Goal: Information Seeking & Learning: Learn about a topic

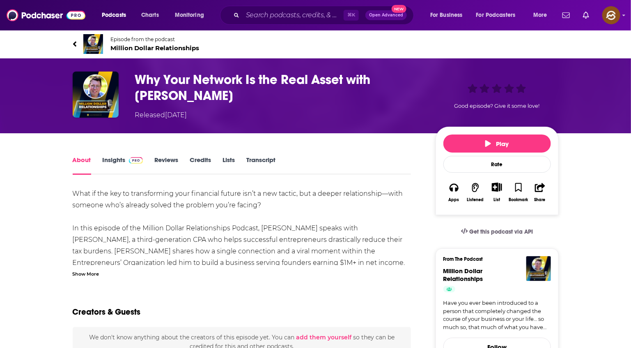
click at [138, 50] on span "Million Dollar Relationships" at bounding box center [155, 48] width 89 height 8
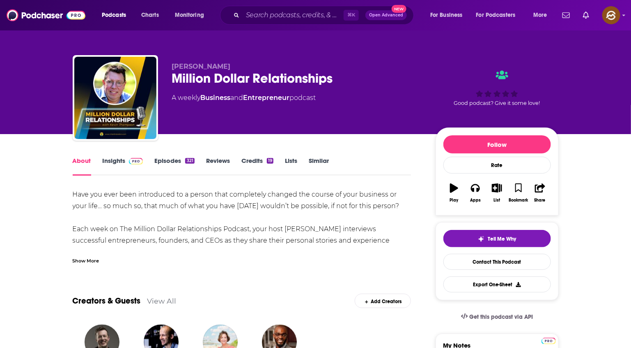
click at [93, 256] on div "Show More" at bounding box center [86, 260] width 27 height 8
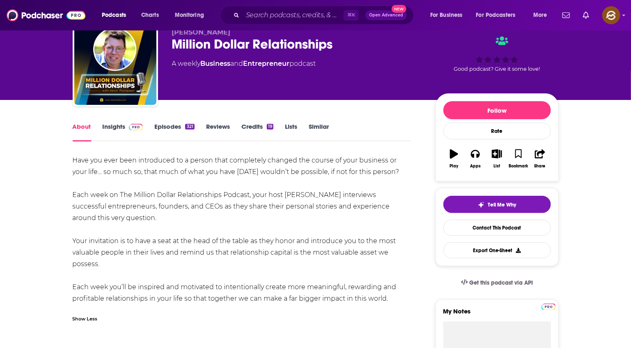
scroll to position [40, 0]
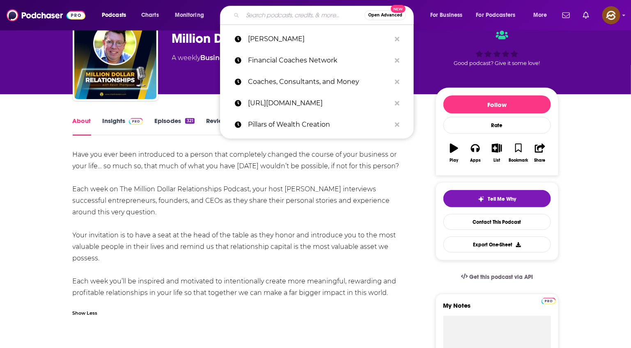
click at [300, 10] on input "Search podcasts, credits, & more..." at bounding box center [304, 15] width 122 height 13
paste input "Noah Rosenfarb"
type input "Noah Rosenfarb"
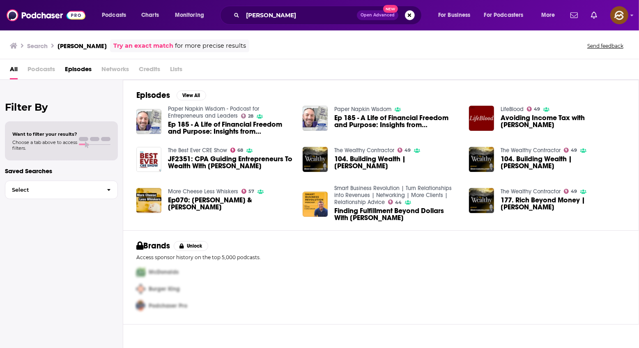
click at [87, 71] on span "Episodes" at bounding box center [78, 70] width 27 height 17
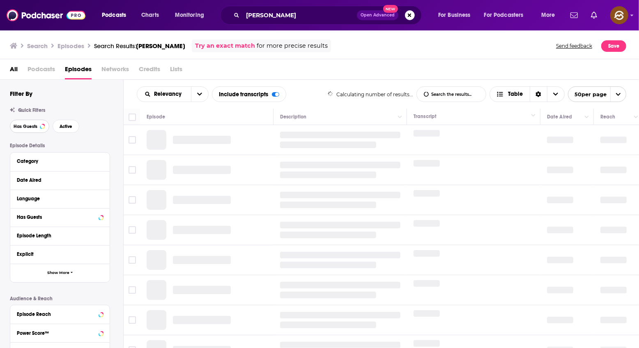
click at [25, 127] on span "Has Guests" at bounding box center [26, 126] width 24 height 5
click at [64, 126] on span "Active" at bounding box center [66, 126] width 13 height 5
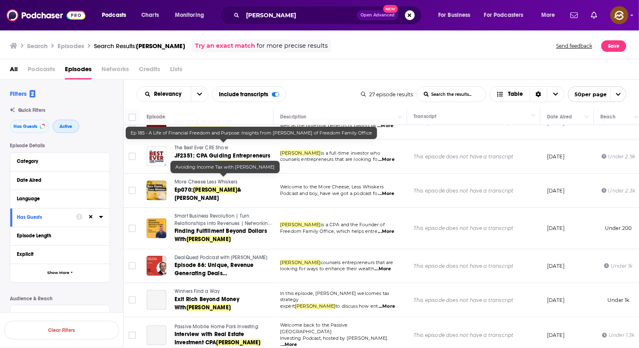
scroll to position [186, 0]
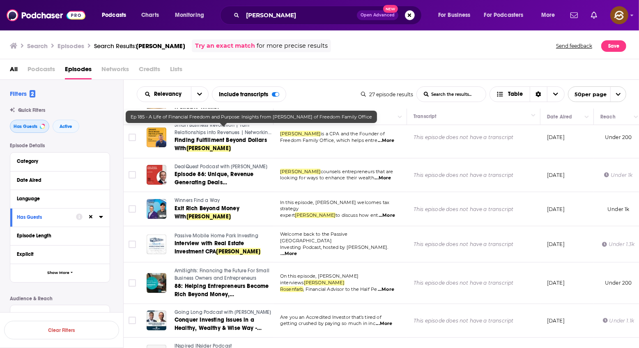
click at [18, 124] on span "Has Guests" at bounding box center [26, 126] width 24 height 5
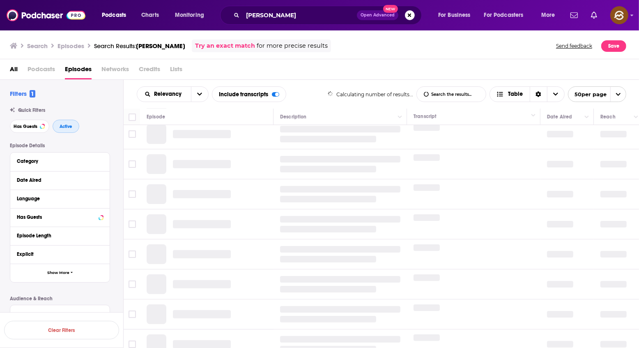
click at [74, 132] on button "Active" at bounding box center [66, 126] width 27 height 13
click at [22, 126] on span "Has Guests" at bounding box center [26, 126] width 24 height 5
click at [55, 129] on button "Active" at bounding box center [66, 126] width 27 height 13
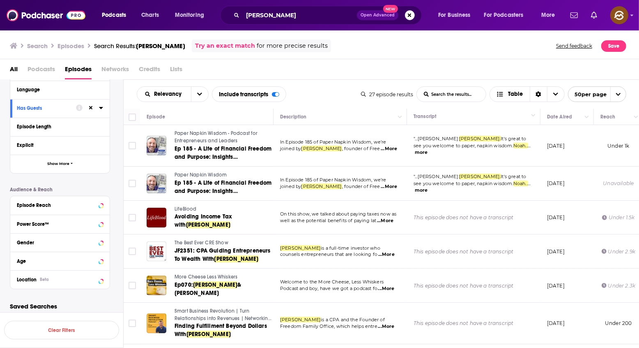
scroll to position [114, 0]
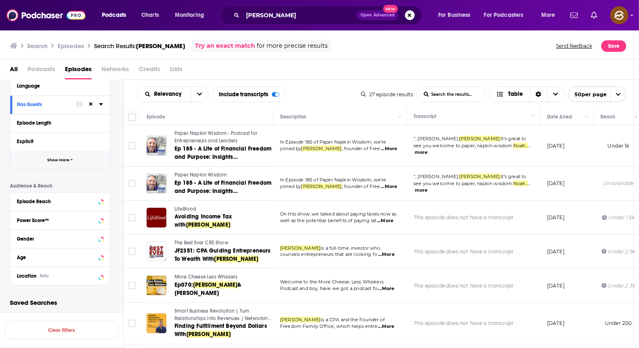
click at [69, 163] on button "Show More" at bounding box center [59, 160] width 99 height 18
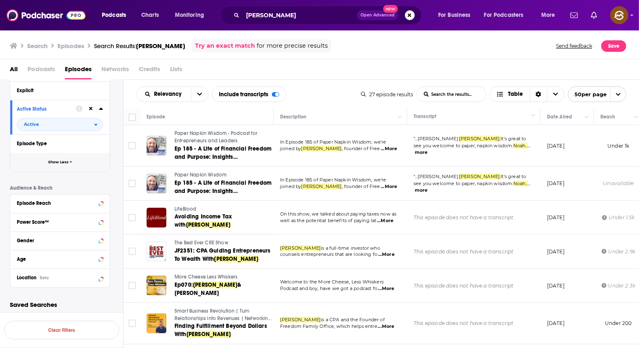
scroll to position [166, 0]
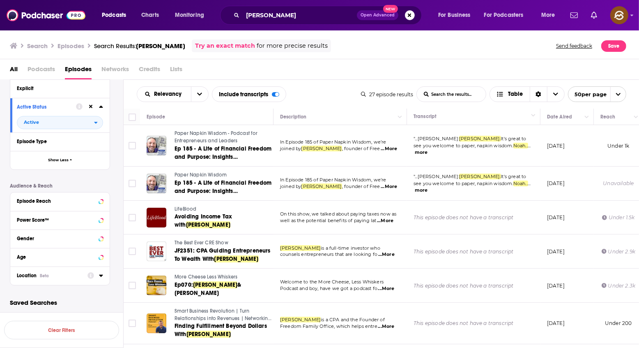
click at [53, 277] on div "Location Beta" at bounding box center [49, 275] width 65 height 6
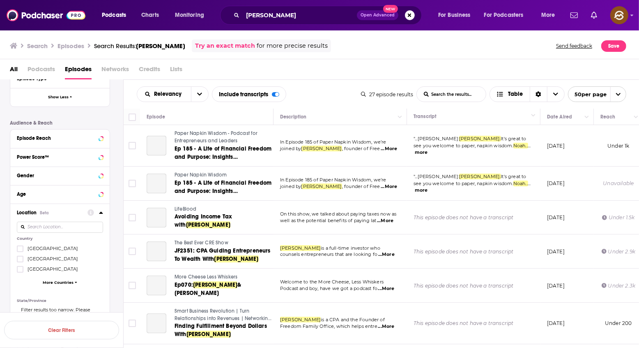
scroll to position [285, 0]
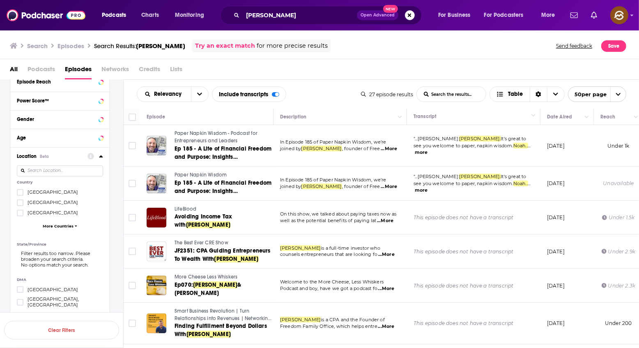
click at [38, 195] on span "[GEOGRAPHIC_DATA]" at bounding box center [53, 192] width 51 height 6
click at [20, 195] on input "multiSelectOption-unitedstates-0" at bounding box center [20, 195] width 0 height 0
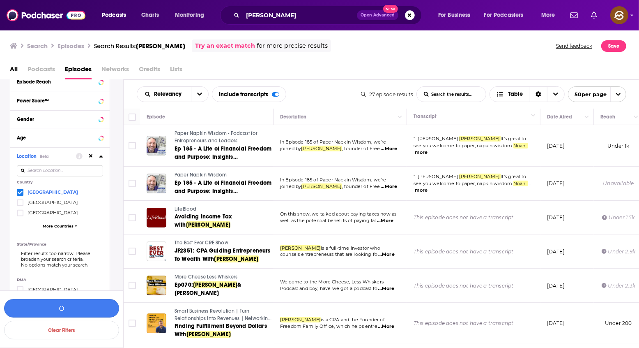
click at [79, 307] on button "button" at bounding box center [61, 308] width 115 height 18
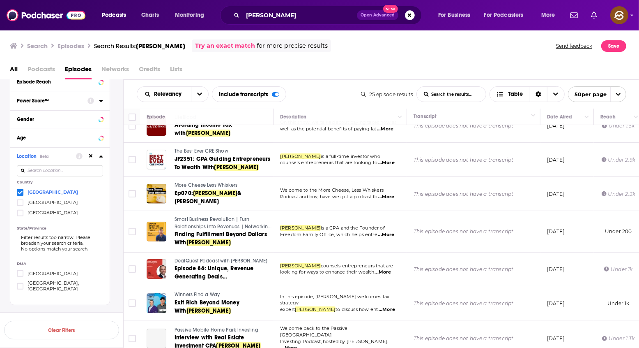
scroll to position [97, 0]
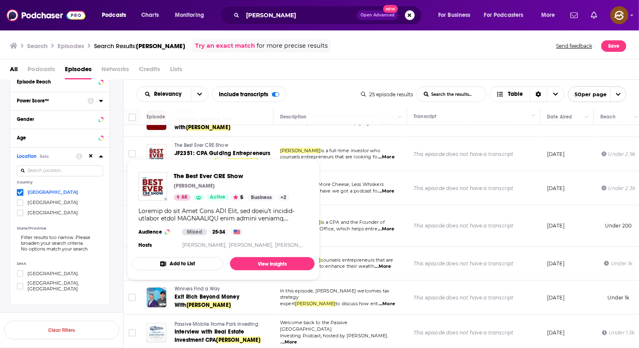
click at [216, 145] on span "The Best Ever CRE Show" at bounding box center [202, 145] width 54 height 6
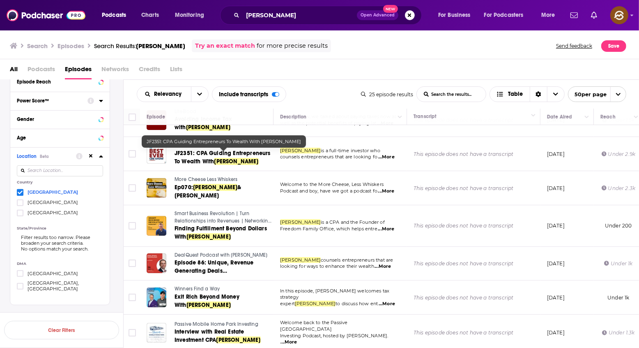
click at [237, 155] on span "JF2351: CPA Guiding Entrepreneurs To Wealth With" at bounding box center [223, 157] width 96 height 15
click at [202, 181] on span "More Cheese Less Whiskers" at bounding box center [206, 179] width 63 height 6
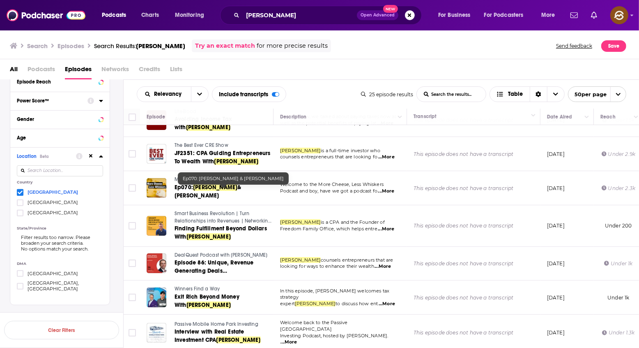
click at [205, 190] on span "Noah Rosenfarb" at bounding box center [215, 187] width 44 height 7
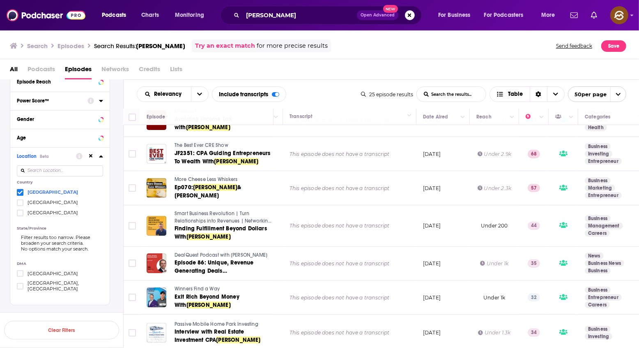
scroll to position [97, 111]
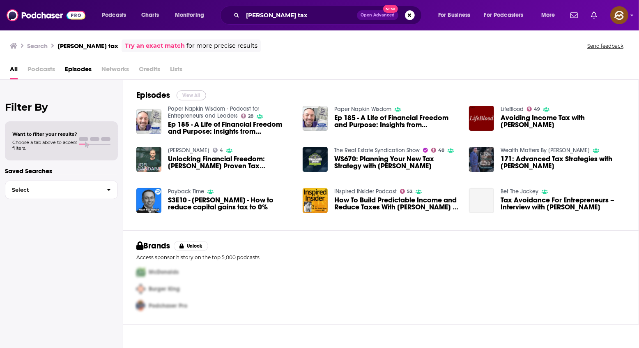
click at [195, 98] on button "View All" at bounding box center [192, 95] width 30 height 10
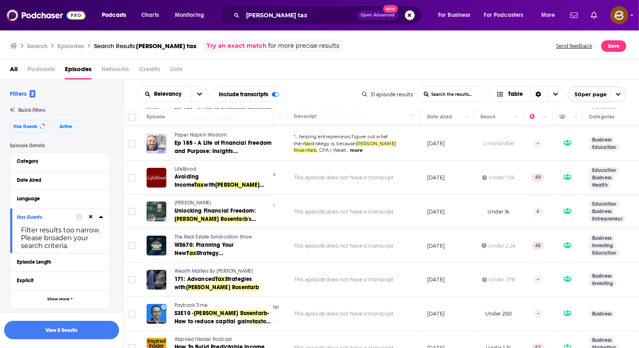
scroll to position [40, 120]
click at [196, 200] on span "Joel Gandara" at bounding box center [193, 202] width 37 height 6
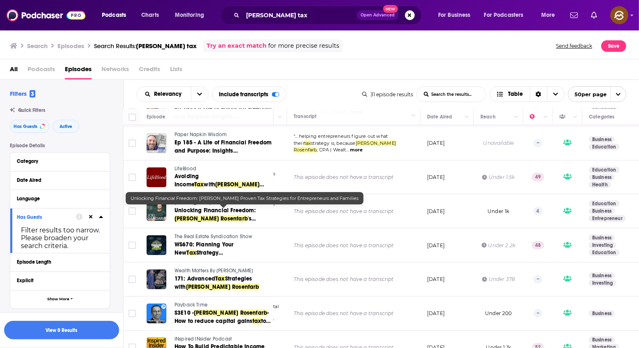
click at [225, 213] on span "Unlocking Financial Freedom:" at bounding box center [215, 210] width 81 height 7
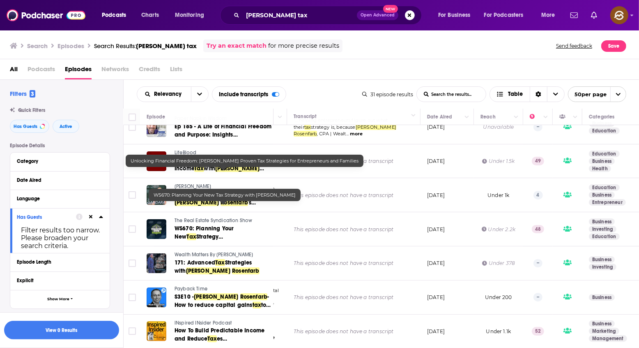
scroll to position [85, 120]
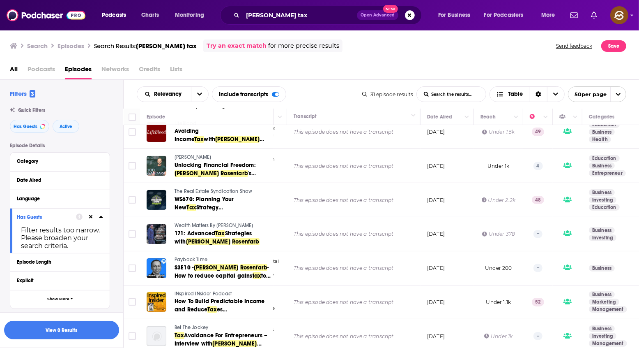
click at [206, 226] on span "Wealth Matters By Alpesh Parmar" at bounding box center [214, 225] width 78 height 6
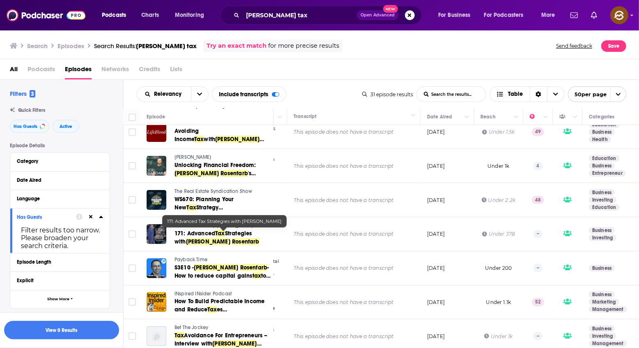
click at [206, 235] on span "171: Advanced" at bounding box center [195, 233] width 41 height 7
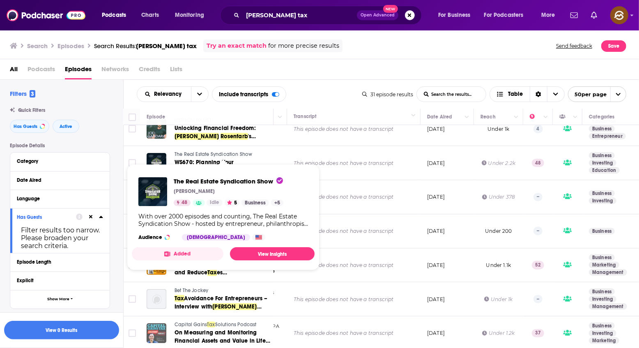
scroll to position [126, 120]
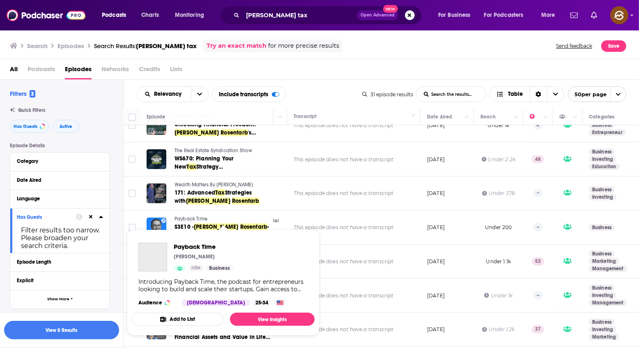
click at [193, 220] on span "Payback Time" at bounding box center [191, 219] width 33 height 6
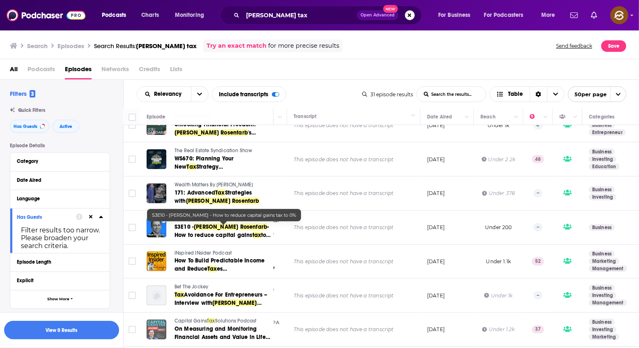
click at [203, 232] on span "- How to reduce capital gains" at bounding box center [222, 230] width 94 height 15
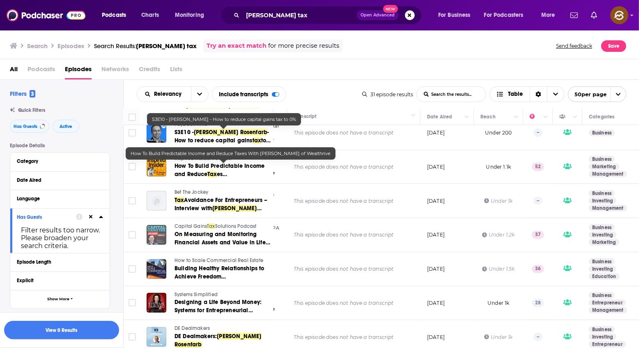
scroll to position [222, 120]
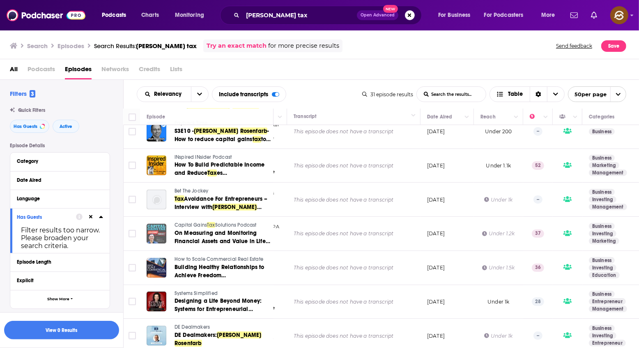
click at [207, 157] on span "INspired INsider Podcast" at bounding box center [203, 157] width 57 height 6
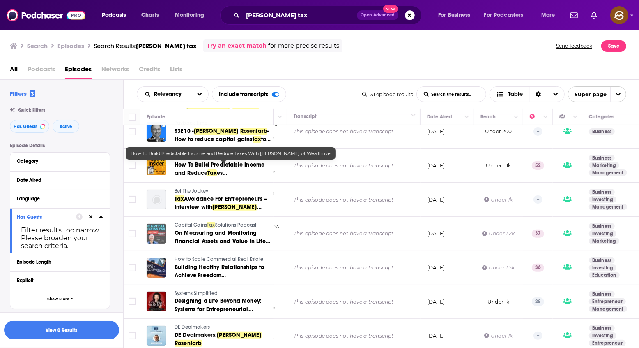
click at [221, 173] on span "es With" at bounding box center [201, 176] width 53 height 15
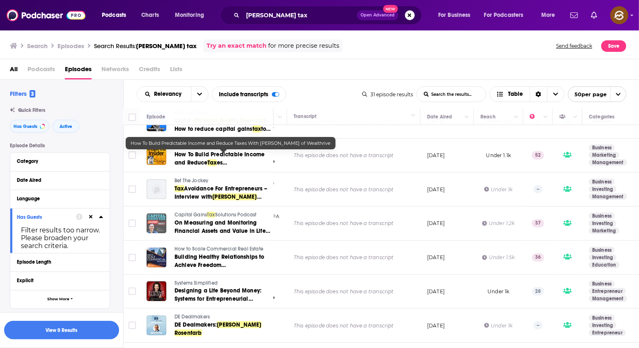
click at [369, 212] on div "This episode does not have a transcript" at bounding box center [354, 223] width 120 height 24
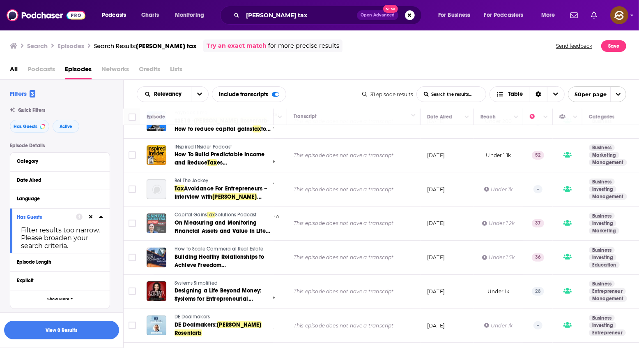
click at [193, 179] on span "Bet The Jockey" at bounding box center [192, 180] width 34 height 6
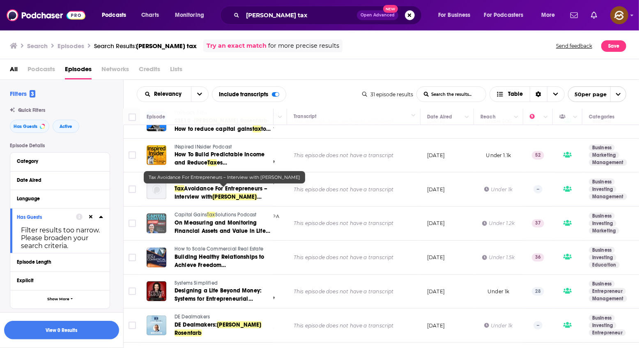
click at [257, 194] on span at bounding box center [257, 196] width 0 height 7
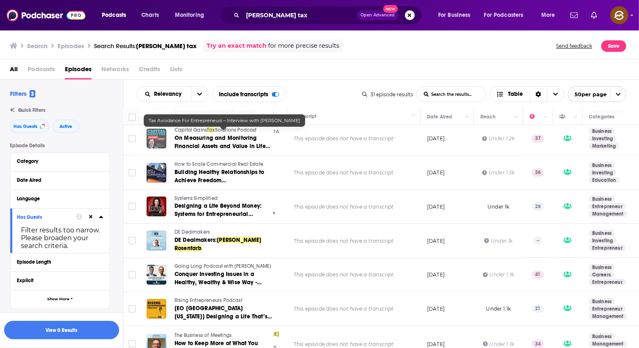
scroll to position [320, 120]
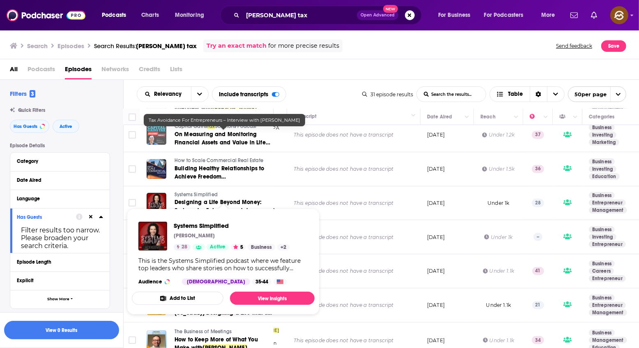
click at [194, 194] on span "Systems Simplified" at bounding box center [196, 194] width 43 height 6
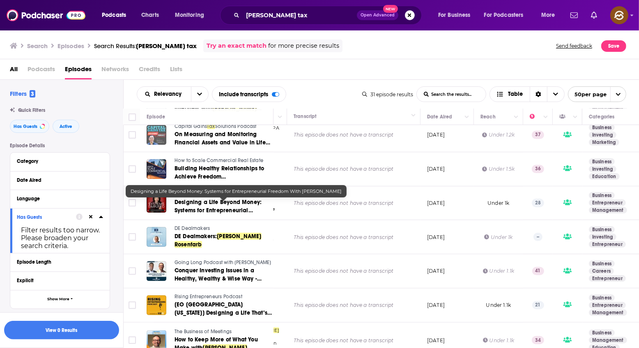
click at [219, 204] on span "Designing a Life Beyond Money: Systems for Entrepreneurial Freedom With" at bounding box center [218, 209] width 87 height 23
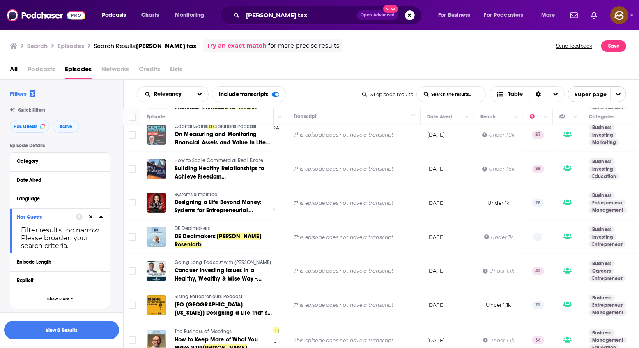
click at [322, 89] on div "Relevancy List Search Input Search the results... Include transcripts Table" at bounding box center [250, 94] width 226 height 16
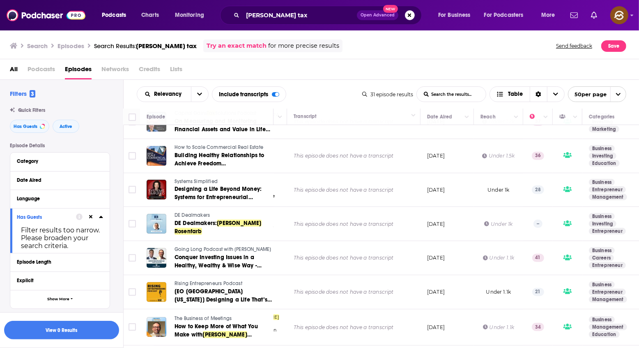
scroll to position [344, 120]
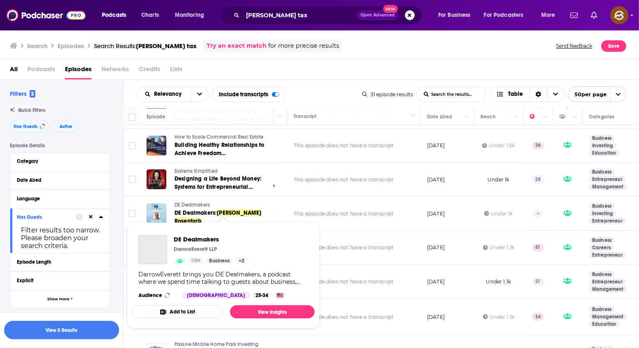
click at [187, 207] on span "DE Dealmakers" at bounding box center [192, 205] width 35 height 6
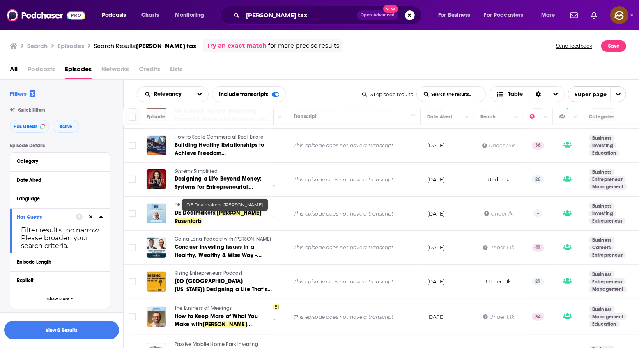
click at [262, 216] on span at bounding box center [262, 212] width 0 height 7
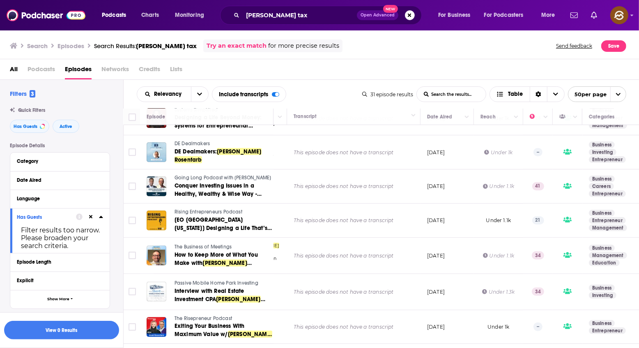
scroll to position [409, 120]
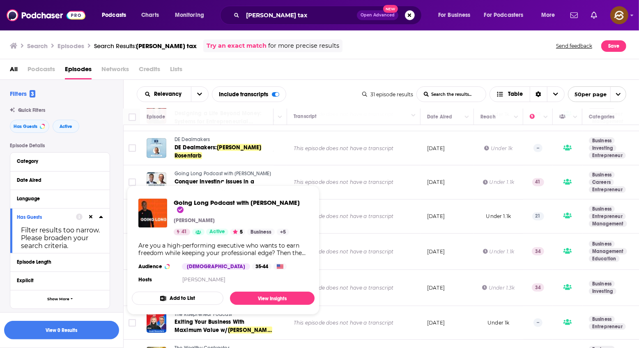
click at [237, 173] on span "Going Long Podcast with Billy Keels" at bounding box center [223, 174] width 97 height 6
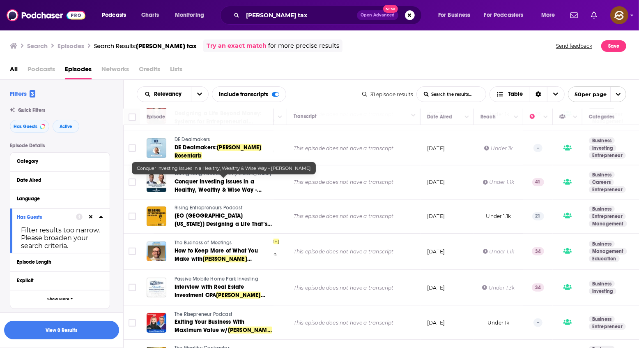
click at [234, 182] on span "Conquer Investing Issues in a Healthy, Wealthy & Wise Way -" at bounding box center [218, 185] width 87 height 15
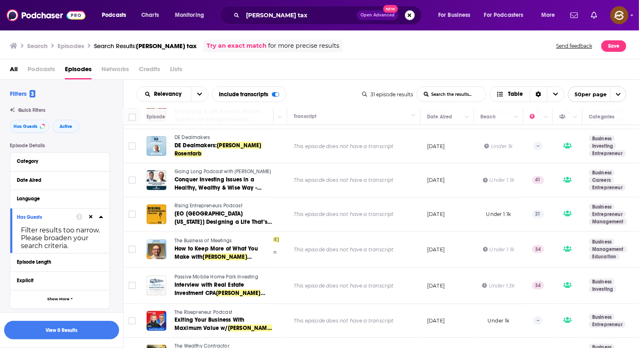
click at [205, 203] on span "Rising Entrepreneurs Podcast" at bounding box center [209, 206] width 68 height 6
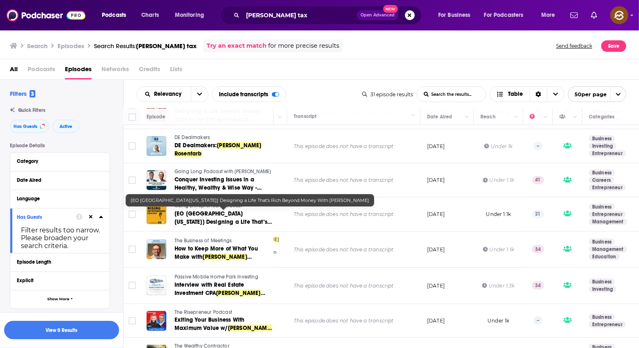
click at [210, 213] on span "[EO South Florida] Designing a Life That’s Rich Beyond Money With" at bounding box center [223, 226] width 97 height 32
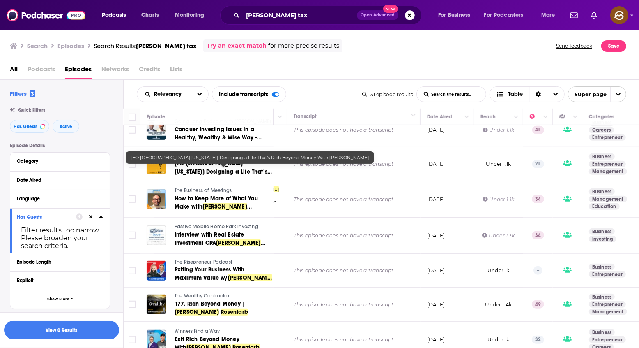
scroll to position [463, 120]
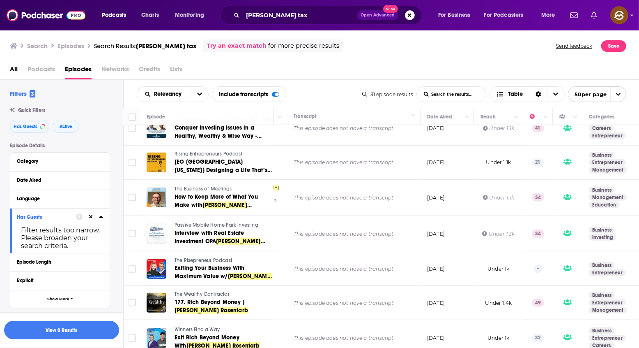
click at [210, 187] on span "The Business of Meetings" at bounding box center [203, 189] width 57 height 6
click at [205, 198] on link "How to Keep More of What You Make with Noah Rosenfarb" at bounding box center [224, 201] width 98 height 16
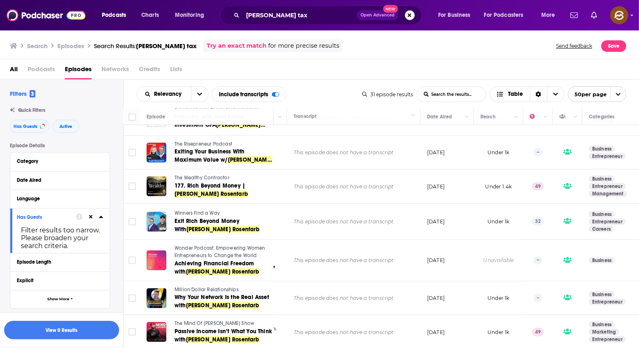
scroll to position [580, 120]
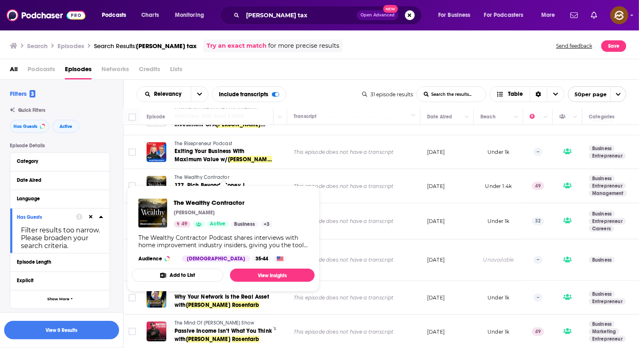
click at [196, 175] on span "The Wealthy Contractor" at bounding box center [202, 177] width 55 height 6
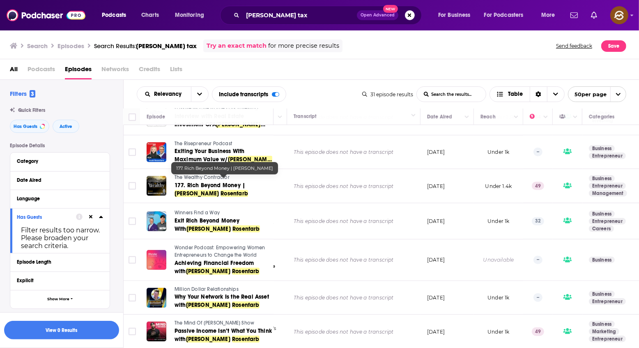
click at [210, 183] on span "177. Rich Beyond Money |" at bounding box center [210, 185] width 71 height 7
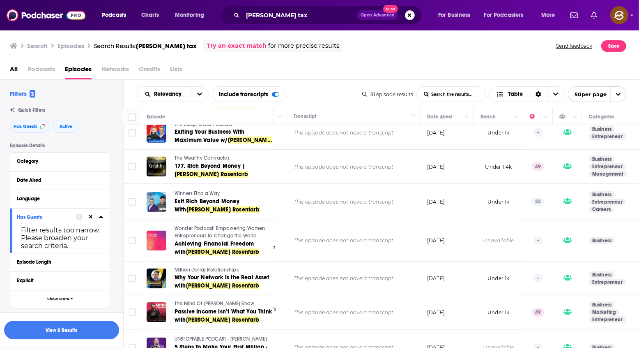
scroll to position [601, 120]
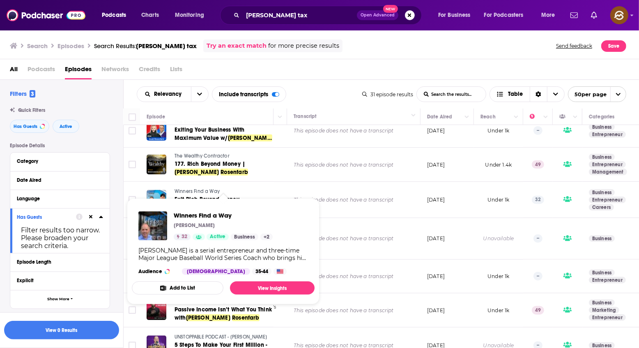
click at [189, 188] on span "Winners Find a Way" at bounding box center [197, 191] width 45 height 6
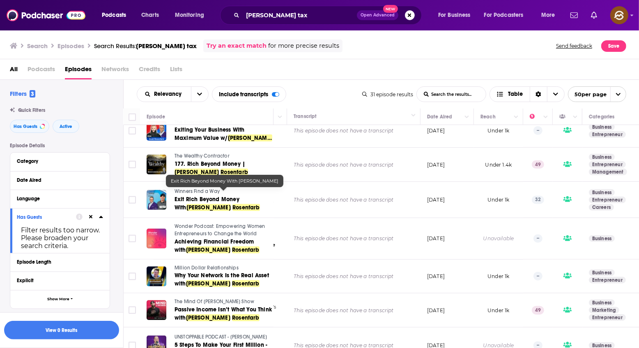
click at [218, 196] on span "Exit Rich Beyond Money With" at bounding box center [207, 203] width 65 height 15
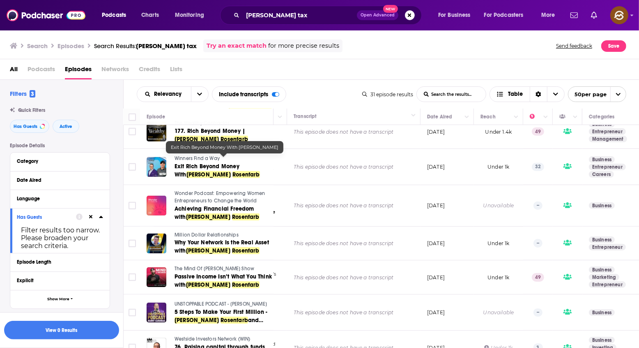
scroll to position [636, 120]
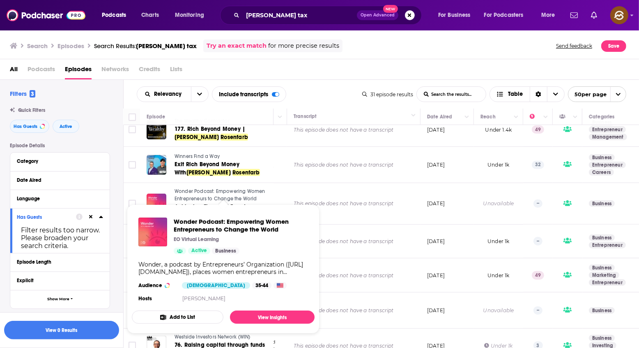
click at [200, 188] on span "Wonder Podcast: Empowering Women Entrepreneurs to Change the World" at bounding box center [220, 194] width 90 height 13
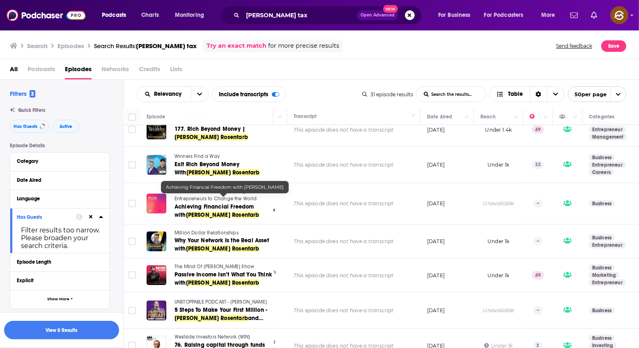
click at [232, 211] on span "Rosenfarb" at bounding box center [246, 214] width 28 height 7
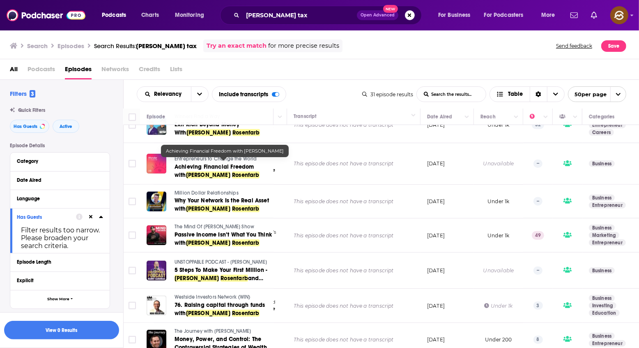
scroll to position [680, 120]
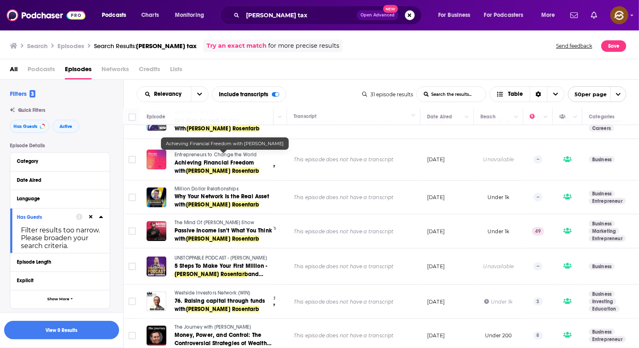
click at [208, 216] on div "Podcasts Charts Monitoring Noah Rosenfarb tax Open Advanced New For Business Fo…" at bounding box center [319, 174] width 639 height 348
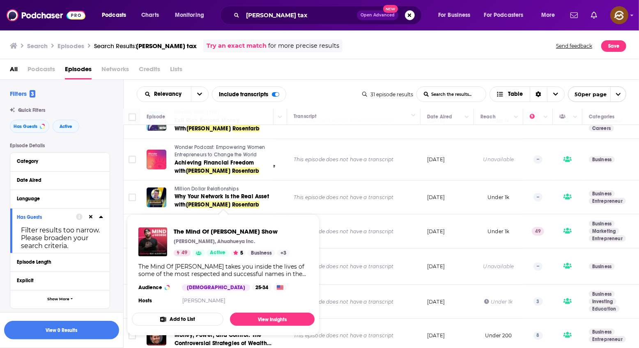
click at [216, 186] on span "Million Dollar Relationships" at bounding box center [207, 189] width 64 height 6
click at [226, 225] on div "The Mind Of George Show George Bryant, Ahuahueya Inc. 49 Active 5 Business + 3 …" at bounding box center [223, 267] width 183 height 92
click at [226, 228] on span "The Mind Of George Show" at bounding box center [232, 231] width 116 height 8
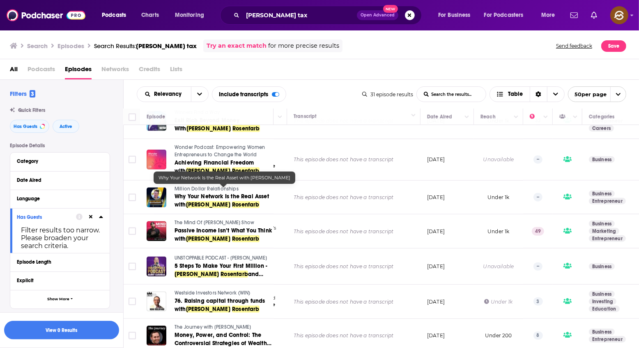
click at [232, 201] on span "Rosenfarb" at bounding box center [246, 204] width 28 height 7
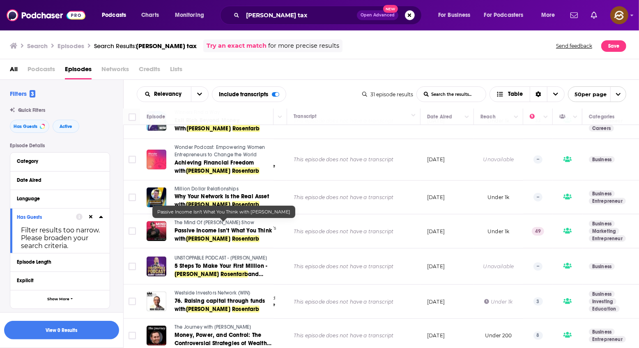
click at [236, 227] on span "Passive Income Isn’t What You Think with" at bounding box center [223, 234] width 97 height 15
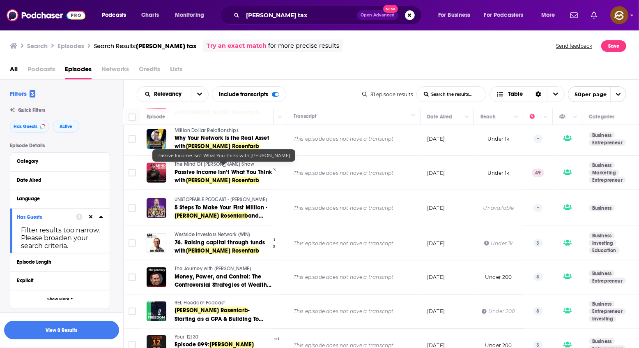
scroll to position [744, 120]
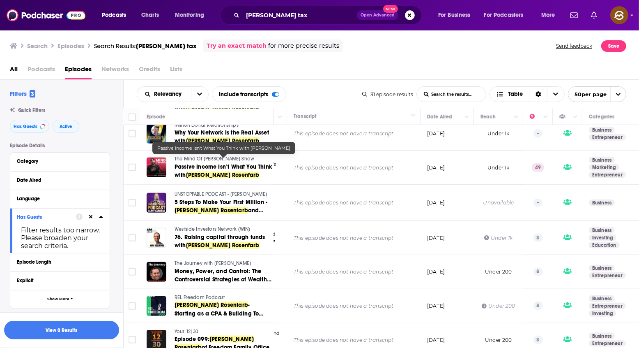
click at [215, 191] on span "UNSTOPPABLE PODCAST - Harry Sardinas" at bounding box center [221, 194] width 92 height 6
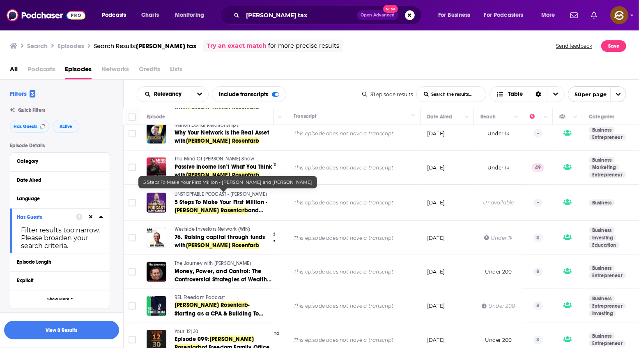
click at [223, 207] on span "and Harry Sardinas" at bounding box center [219, 214] width 89 height 15
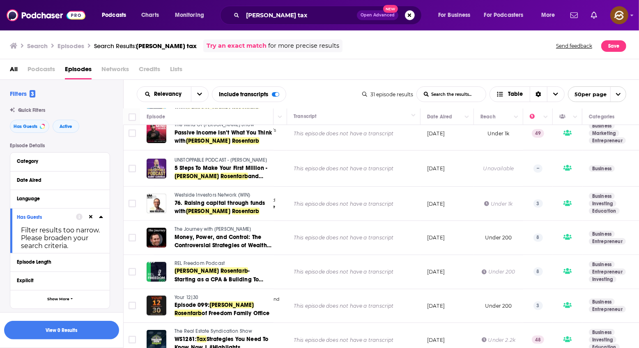
scroll to position [779, 120]
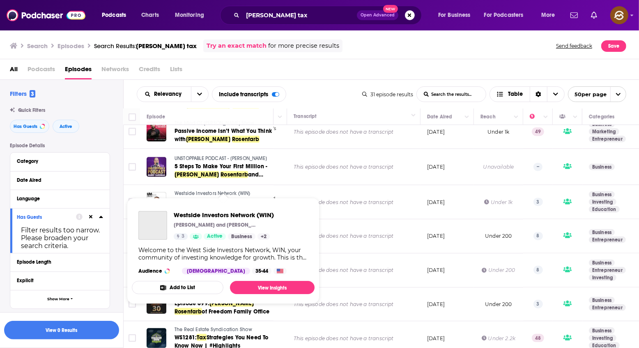
click at [222, 190] on span "Westside Investors Network (WIN)" at bounding box center [213, 193] width 76 height 6
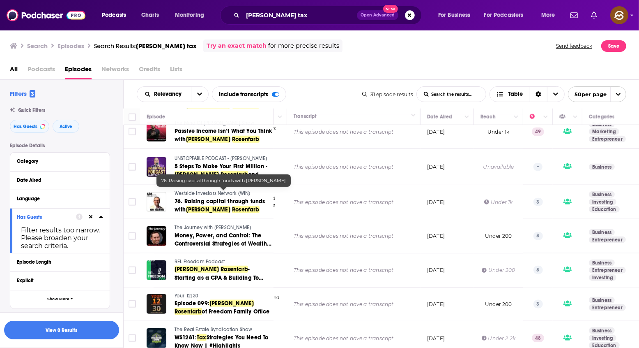
click at [221, 198] on span "76. Raising capital through funds with" at bounding box center [220, 205] width 91 height 15
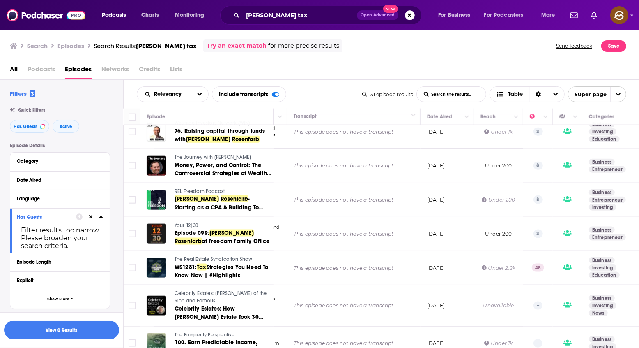
scroll to position [860, 120]
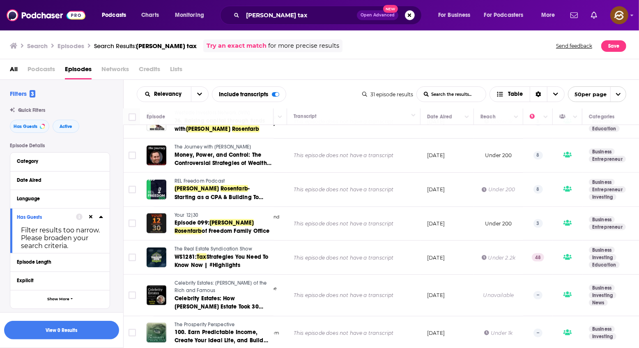
click at [203, 144] on span "The Journey with Christian D Evans" at bounding box center [213, 147] width 76 height 6
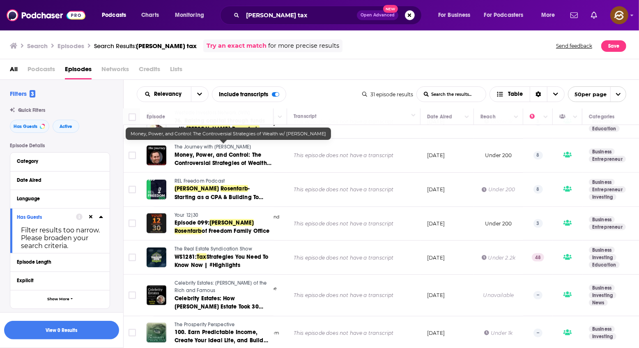
click at [208, 152] on span "Money, Power, and Control: The Controversial Strategies of Wealth w/" at bounding box center [223, 162] width 97 height 23
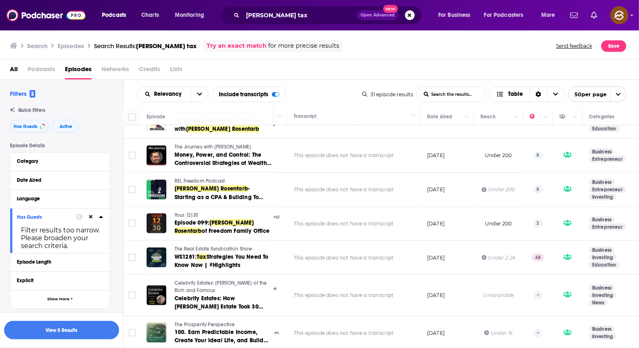
click at [205, 178] on span "REL Freedom Podcast" at bounding box center [200, 181] width 50 height 6
click at [190, 212] on span "Your 12|30" at bounding box center [187, 215] width 24 height 6
click at [234, 219] on link "Episode 099: Noah Rosenfarb of Freedom Family Office" at bounding box center [224, 227] width 98 height 16
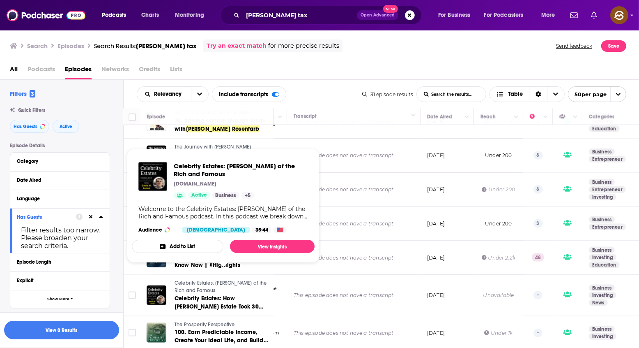
click at [257, 280] on span "Celebrity Estates: Wills of the Rich and Famous" at bounding box center [221, 286] width 92 height 13
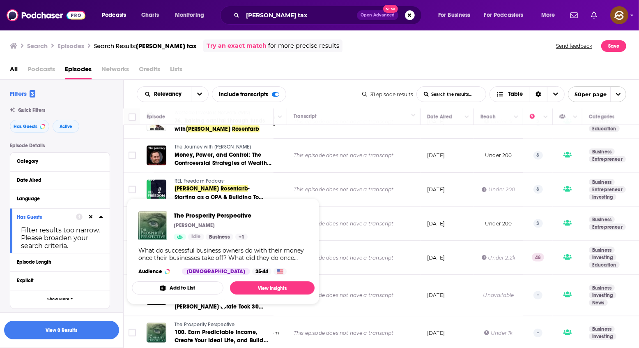
click at [232, 321] on span "The Prosperity Perspective" at bounding box center [205, 324] width 60 height 6
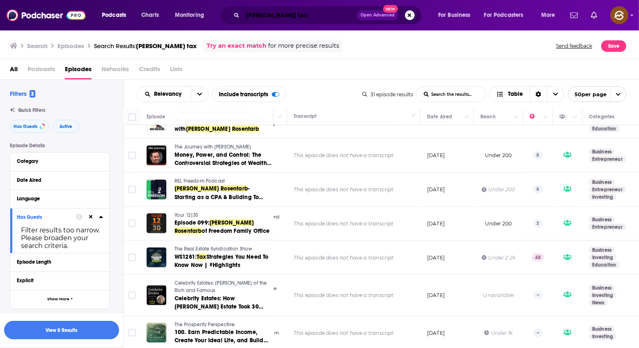
click at [295, 16] on input "Noah Rosenfarb tax" at bounding box center [300, 15] width 114 height 13
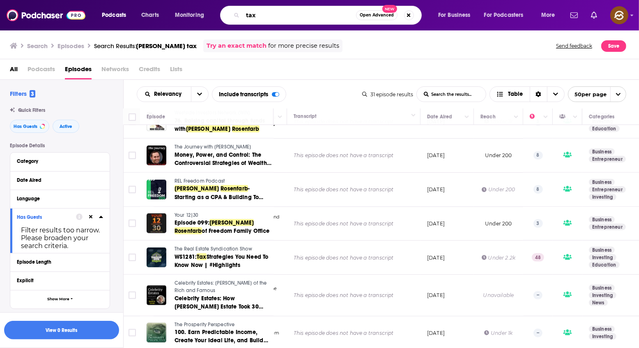
paste input "Karlton Dennis"
type input "Karlton Dennis tax"
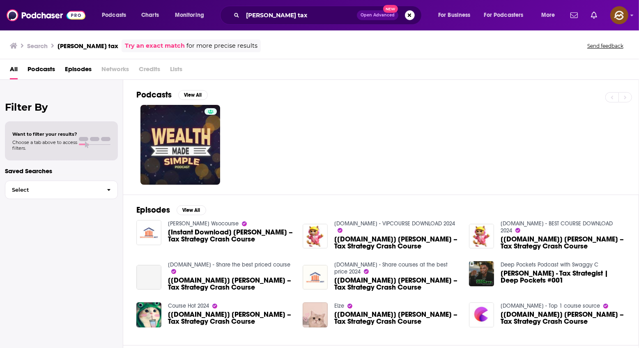
click at [76, 71] on span "Episodes" at bounding box center [78, 70] width 27 height 17
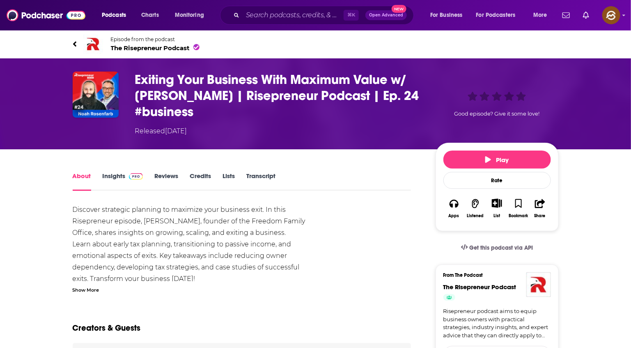
click at [152, 46] on span "The Risepreneur Podcast" at bounding box center [155, 48] width 89 height 8
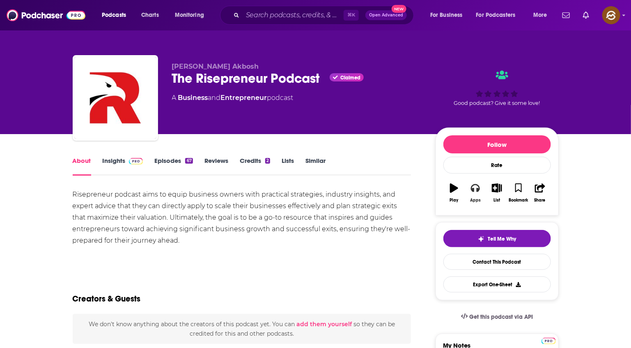
click at [482, 190] on button "Apps" at bounding box center [475, 193] width 21 height 30
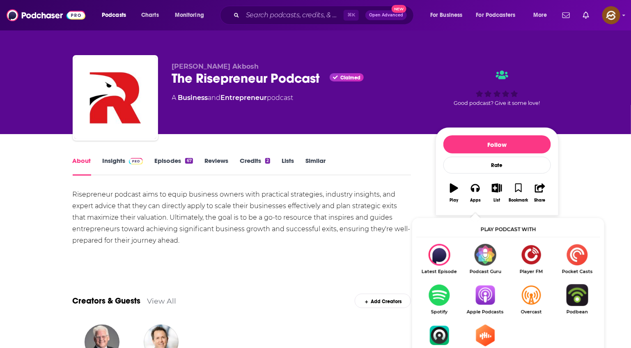
click at [482, 293] on img "Show Listen On dropdown" at bounding box center [486, 295] width 46 height 22
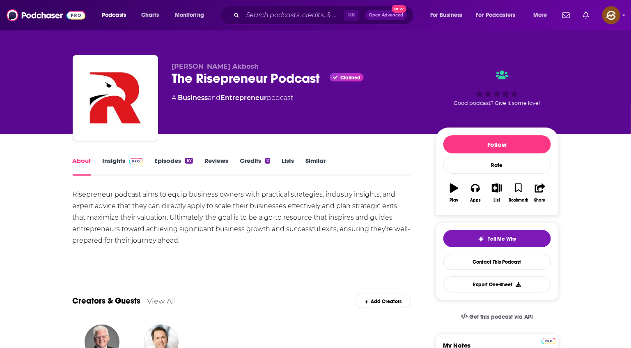
click at [191, 68] on span "Boruch Akbosh" at bounding box center [215, 66] width 87 height 8
drag, startPoint x: 191, startPoint y: 68, endPoint x: 216, endPoint y: 67, distance: 24.7
copy span "Boruch Akbosh"
click at [216, 67] on span "Boruch Akbosh" at bounding box center [215, 66] width 87 height 8
click at [114, 161] on link "Insights" at bounding box center [123, 166] width 41 height 19
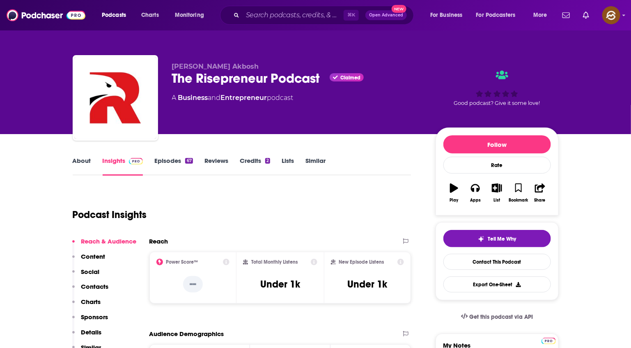
click at [184, 72] on div "The Risepreneur Podcast Claimed" at bounding box center [297, 78] width 251 height 16
click at [177, 78] on div "The Risepreneur Podcast Claimed" at bounding box center [297, 78] width 251 height 16
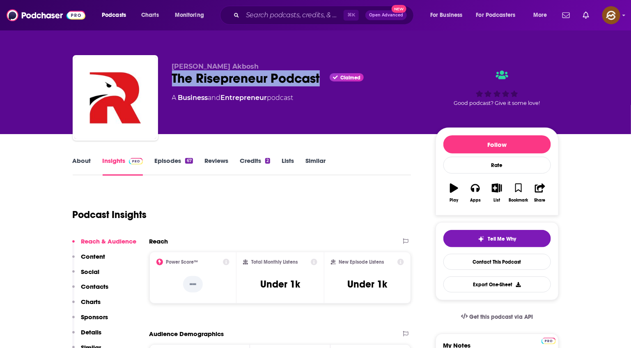
drag, startPoint x: 177, startPoint y: 78, endPoint x: 298, endPoint y: 78, distance: 121.2
copy h2 "The Risepreneur Podcast"
click at [298, 78] on div "The Risepreneur Podcast Claimed" at bounding box center [297, 78] width 251 height 16
click at [99, 282] on p "Contacts" at bounding box center [95, 286] width 28 height 8
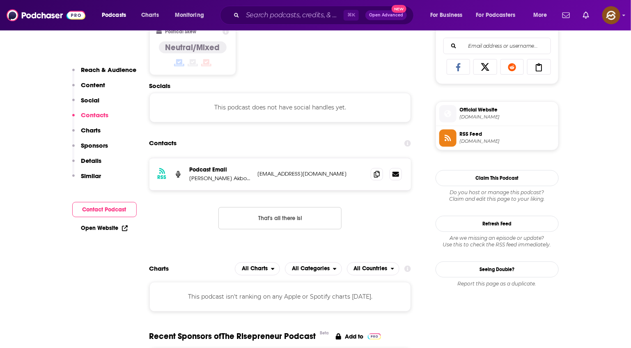
scroll to position [553, 0]
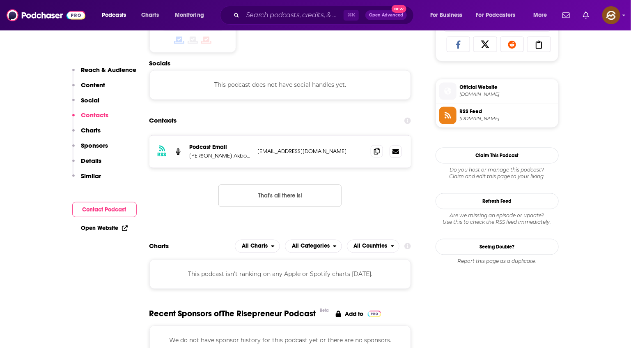
click at [373, 157] on span at bounding box center [377, 151] width 12 height 12
click at [372, 155] on span at bounding box center [377, 151] width 12 height 12
click at [442, 95] on span at bounding box center [448, 91] width 17 height 9
click at [448, 116] on icon at bounding box center [448, 115] width 9 height 7
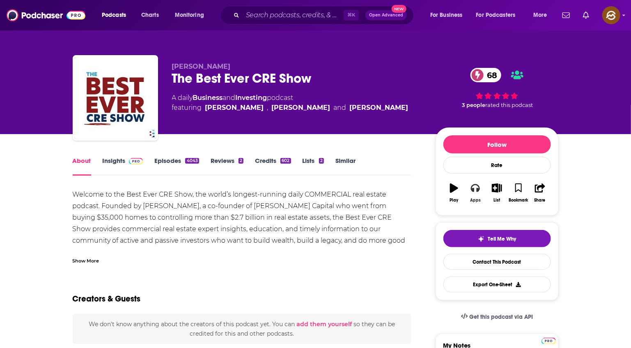
click at [479, 192] on icon "button" at bounding box center [475, 187] width 9 height 9
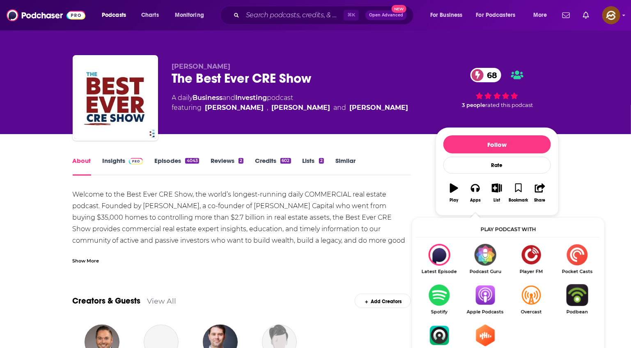
click at [486, 301] on img "Show Listen On dropdown" at bounding box center [486, 295] width 46 height 22
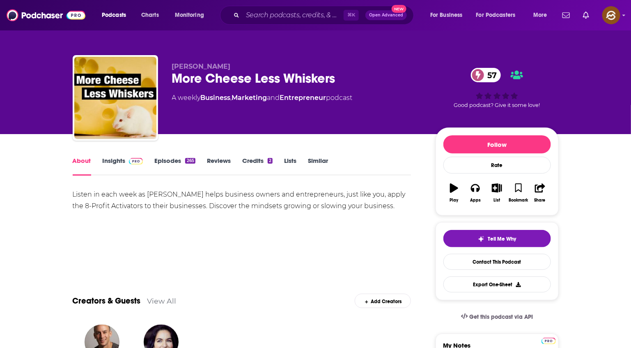
click at [181, 79] on div "More Cheese Less Whiskers 57" at bounding box center [297, 78] width 251 height 16
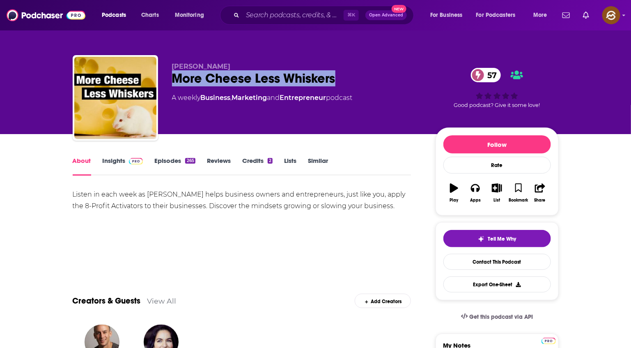
drag, startPoint x: 181, startPoint y: 79, endPoint x: 328, endPoint y: 78, distance: 147.5
copy h1 "More Cheese Less Whiskers"
click at [328, 78] on div "More Cheese Less Whiskers 57" at bounding box center [297, 78] width 251 height 16
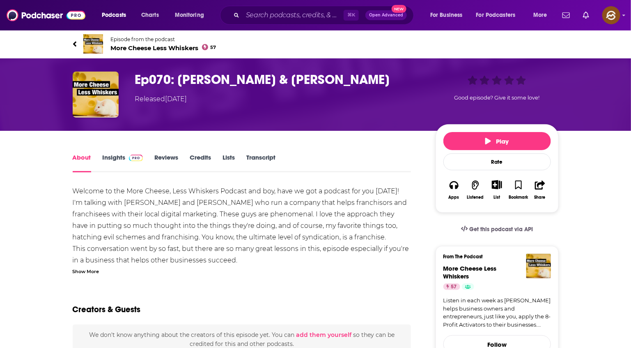
click at [89, 269] on div "Show More" at bounding box center [86, 271] width 27 height 8
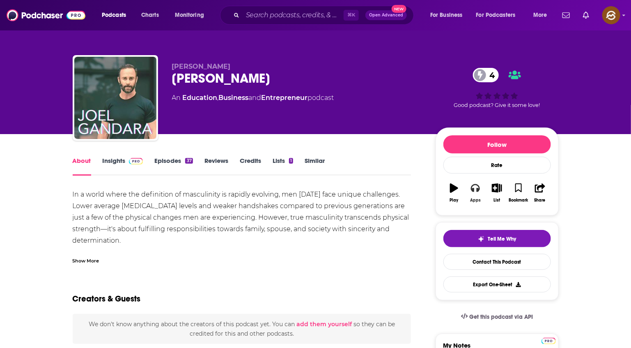
drag, startPoint x: 479, startPoint y: 192, endPoint x: 479, endPoint y: 197, distance: 5.0
click at [479, 192] on icon "button" at bounding box center [475, 188] width 9 height 8
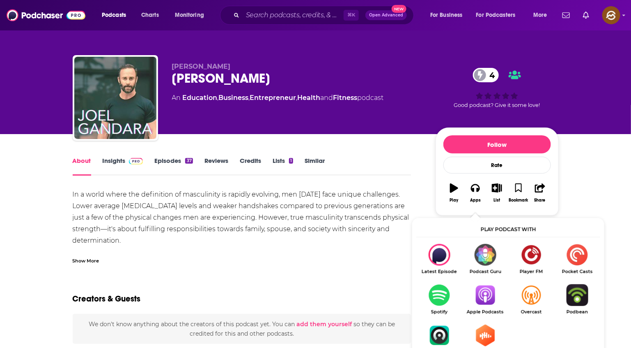
click at [488, 298] on img "Show Listen On dropdown" at bounding box center [486, 295] width 46 height 22
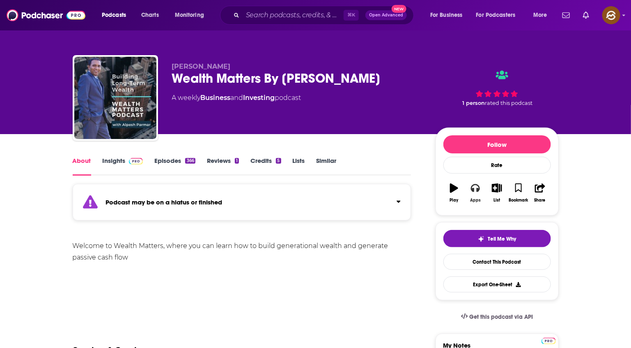
click at [475, 198] on div "Apps" at bounding box center [475, 200] width 11 height 5
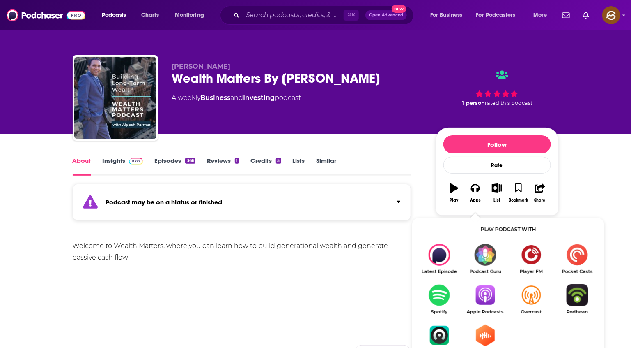
click at [496, 301] on img "Show Listen On dropdown" at bounding box center [486, 295] width 46 height 22
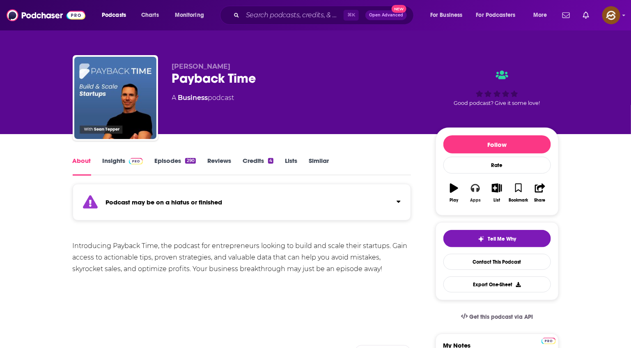
click at [473, 186] on icon "button" at bounding box center [475, 188] width 9 height 8
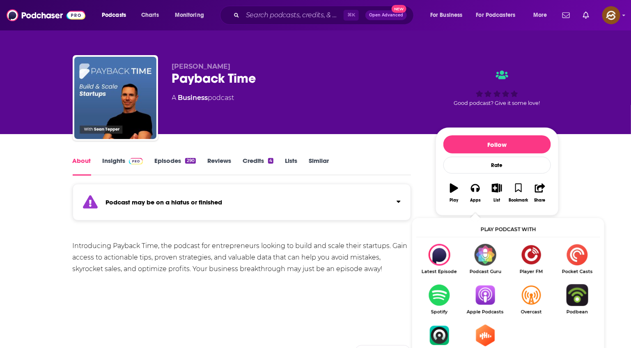
click at [491, 296] on img "Show Listen On dropdown" at bounding box center [486, 295] width 46 height 22
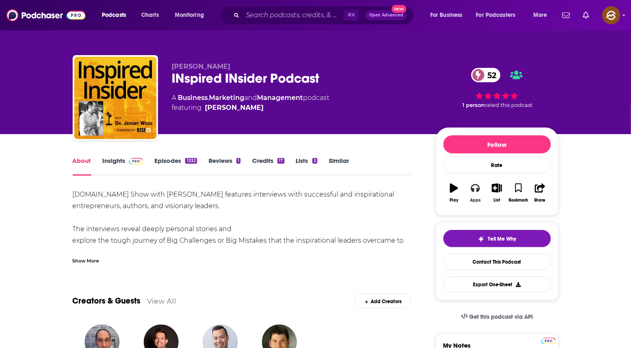
click at [478, 200] on div "Apps" at bounding box center [475, 200] width 11 height 5
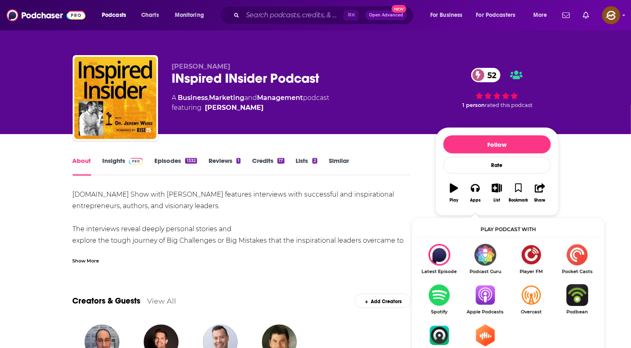
click at [493, 293] on img "Show Listen On dropdown" at bounding box center [486, 295] width 46 height 22
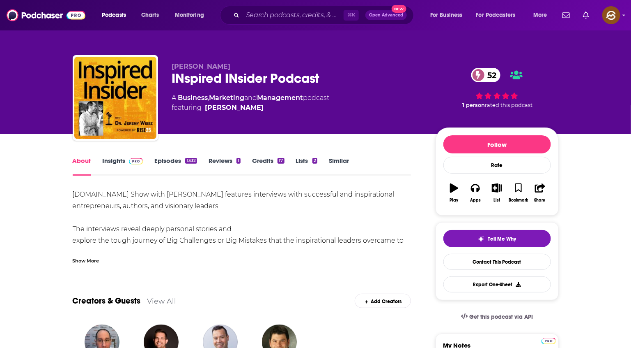
click at [224, 64] on span "Dr. Jeremy Weisz" at bounding box center [201, 66] width 59 height 8
drag, startPoint x: 224, startPoint y: 64, endPoint x: 172, endPoint y: 67, distance: 52.6
copy span "Dr. Jeremy Weisz"
click at [172, 67] on span "Dr. Jeremy Weisz" at bounding box center [201, 66] width 59 height 8
click at [114, 165] on link "Insights" at bounding box center [123, 166] width 41 height 19
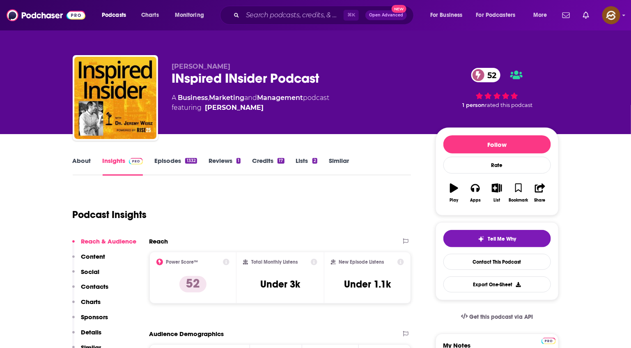
click at [108, 288] on p "Contacts" at bounding box center [95, 286] width 28 height 8
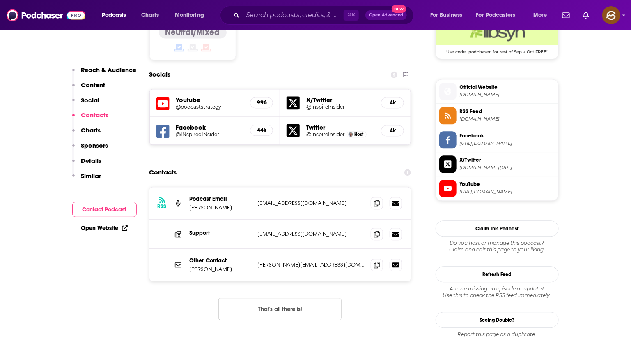
scroll to position [697, 0]
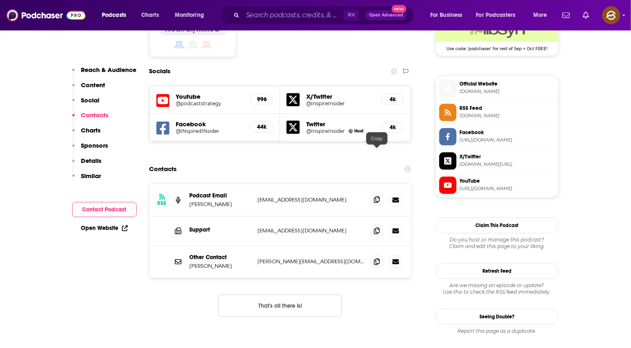
click at [372, 193] on span at bounding box center [377, 199] width 12 height 12
click at [383, 255] on span at bounding box center [377, 261] width 12 height 12
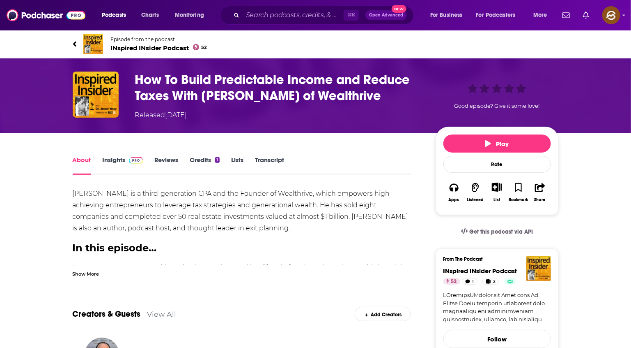
click at [141, 77] on h1 "How To Build Predictable Income and Reduce Taxes With Noah Rosenfarb of Wealthr…" at bounding box center [279, 87] width 288 height 32
drag, startPoint x: 141, startPoint y: 77, endPoint x: 376, endPoint y: 92, distance: 234.7
copy h1 "How To Build Predictable Income and Reduce Taxes With Noah Rosenfarb of Wealthr…"
click at [376, 92] on h1 "How To Build Predictable Income and Reduce Taxes With Noah Rosenfarb of Wealthr…" at bounding box center [279, 87] width 288 height 32
click at [111, 249] on h2 "In this episode…" at bounding box center [242, 248] width 339 height 12
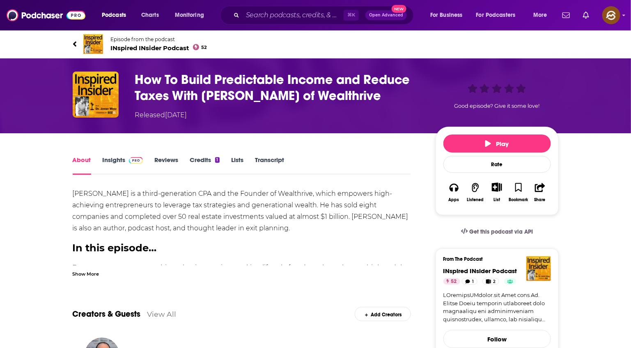
click at [94, 276] on div "Show More" at bounding box center [86, 273] width 27 height 8
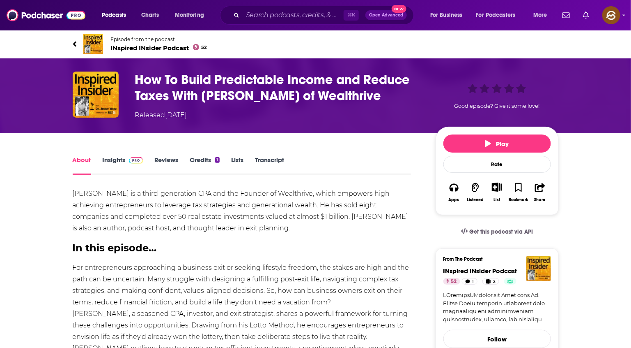
click at [152, 81] on h1 "How To Build Predictable Income and Reduce Taxes With Noah Rosenfarb of Wealthr…" at bounding box center [279, 87] width 288 height 32
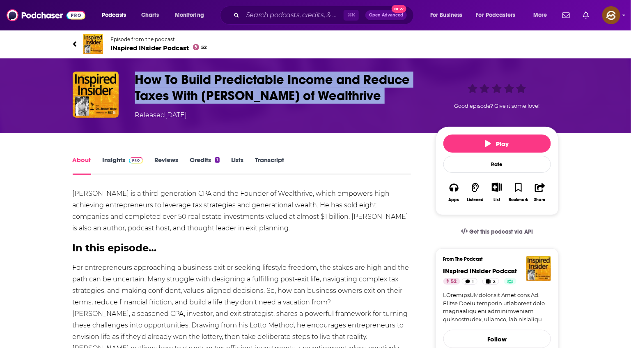
drag, startPoint x: 152, startPoint y: 81, endPoint x: 380, endPoint y: 99, distance: 227.9
copy h1 "How To Build Predictable Income and Reduce Taxes With Noah Rosenfarb of Wealthr…"
click at [380, 99] on h1 "How To Build Predictable Income and Reduce Taxes With Noah Rosenfarb of Wealthr…" at bounding box center [279, 87] width 288 height 32
copy h1 "How To Build Predictable Income and Reduce Taxes With Noah Rosenfarb of Wealthr…"
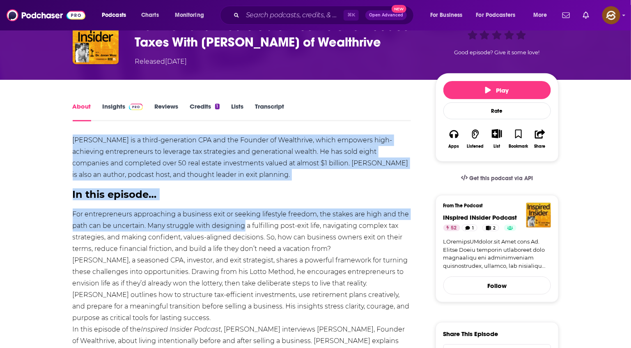
scroll to position [173, 0]
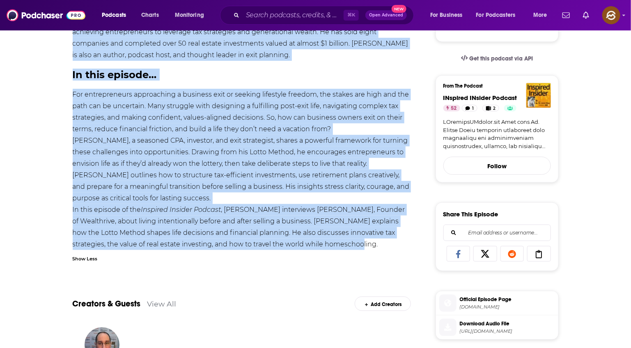
drag, startPoint x: 78, startPoint y: 191, endPoint x: 357, endPoint y: 248, distance: 284.6
copy div "Noah Rosenfarb is a third-generation CPA and the Founder of Wealthrive, which e…"
click at [357, 248] on div "About Insights Reviews Credits 1 Lists Transcript Noah Rosenfarb is a third-gen…" at bounding box center [248, 293] width 376 height 622
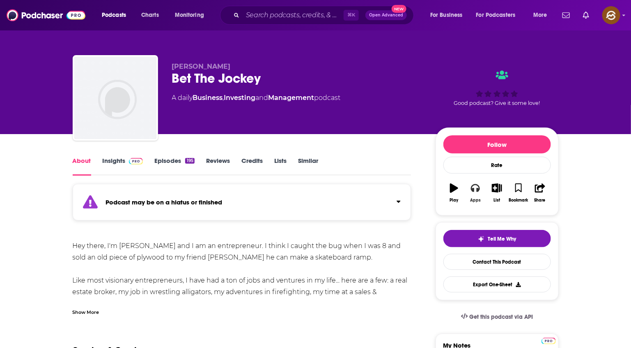
click at [475, 195] on button "Apps" at bounding box center [475, 193] width 21 height 30
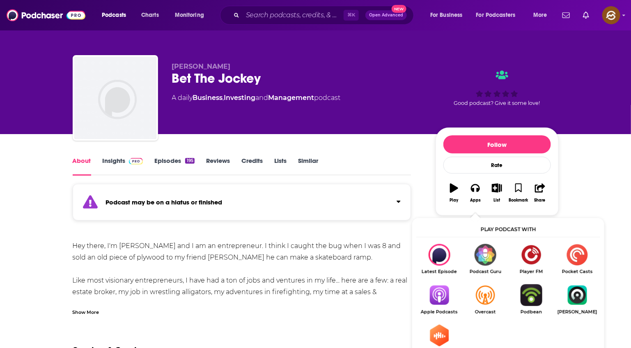
click at [430, 286] on img "Show Listen On dropdown" at bounding box center [440, 295] width 46 height 22
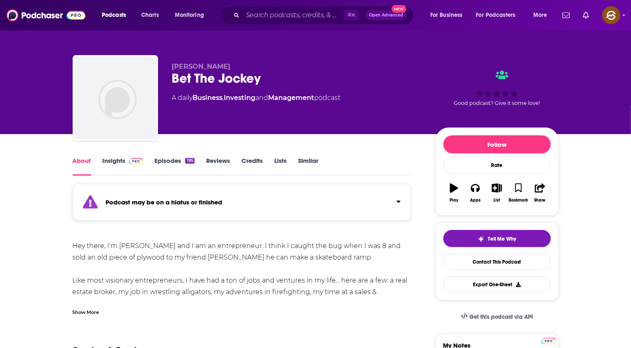
click at [185, 76] on div "Bet The Jockey" at bounding box center [297, 78] width 251 height 16
drag, startPoint x: 185, startPoint y: 76, endPoint x: 241, endPoint y: 76, distance: 56.3
copy h1 "Bet The Jockey"
click at [241, 76] on div "Bet The Jockey" at bounding box center [297, 78] width 251 height 16
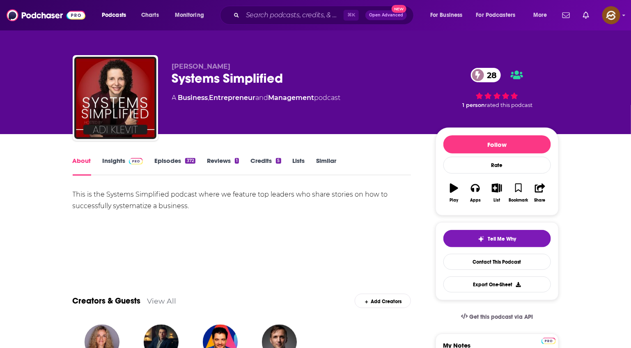
click at [189, 75] on div "Systems Simplified 28" at bounding box center [297, 78] width 251 height 16
drag, startPoint x: 189, startPoint y: 75, endPoint x: 251, endPoint y: 76, distance: 62.9
copy h1 "Systems Simplified"
click at [251, 76] on div "Systems Simplified 28" at bounding box center [297, 78] width 251 height 16
click at [468, 188] on button "Apps" at bounding box center [475, 193] width 21 height 30
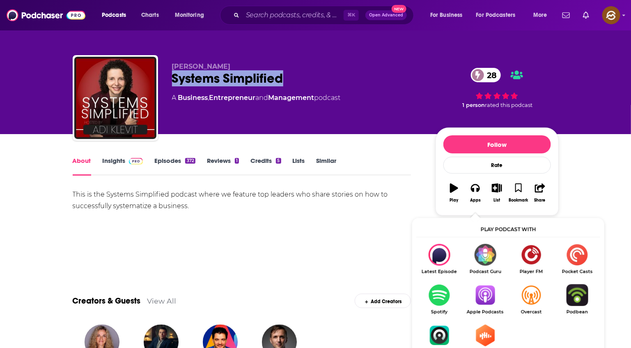
click at [492, 289] on img "Show Listen On dropdown" at bounding box center [486, 295] width 46 height 22
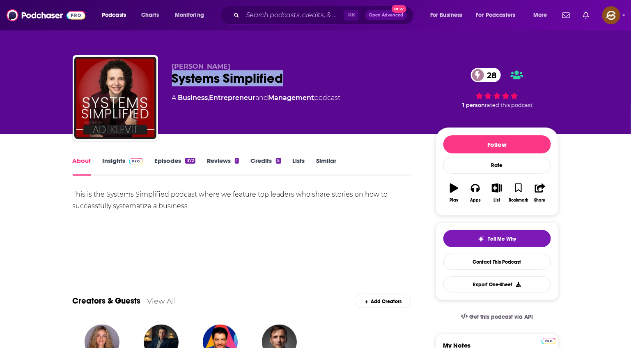
click at [195, 67] on span "Adi Klevit" at bounding box center [201, 66] width 59 height 8
drag, startPoint x: 195, startPoint y: 67, endPoint x: 178, endPoint y: 67, distance: 16.8
copy span "Adi Klevit"
click at [178, 67] on span "Adi Klevit" at bounding box center [201, 66] width 59 height 8
click at [111, 164] on link "Insights" at bounding box center [123, 166] width 41 height 19
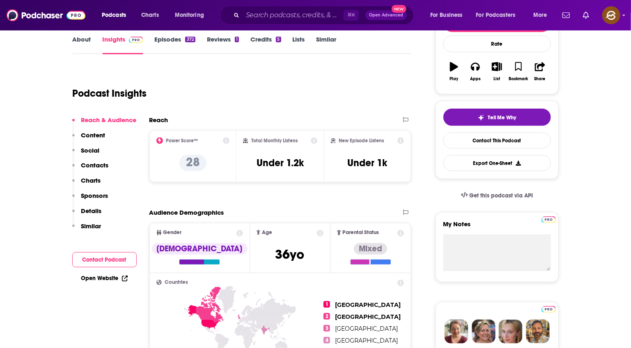
click at [95, 171] on button "Contacts" at bounding box center [90, 168] width 37 height 15
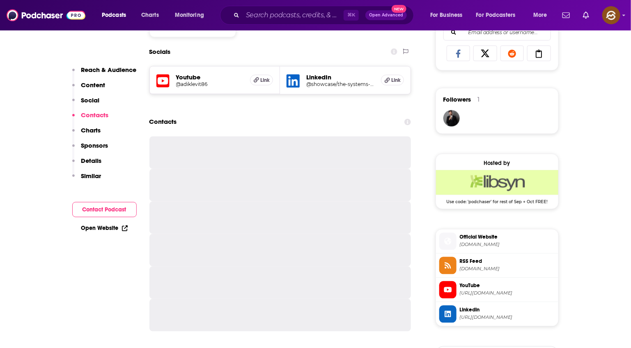
scroll to position [544, 0]
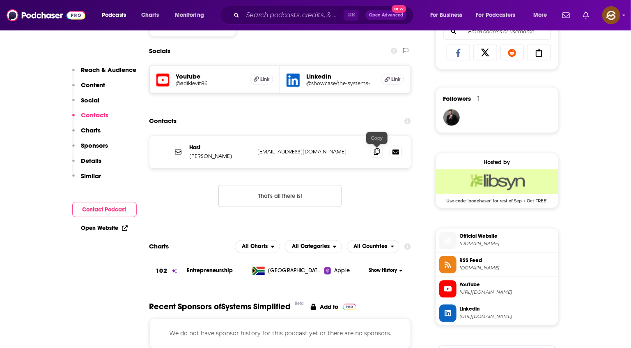
click at [376, 151] on icon at bounding box center [377, 151] width 6 height 7
click at [152, 80] on div "Youtube @adiklevit86 Link" at bounding box center [215, 80] width 131 height 28
click at [175, 85] on div "Youtube @adiklevit86 Link" at bounding box center [215, 80] width 131 height 28
click at [161, 81] on icon at bounding box center [163, 80] width 13 height 15
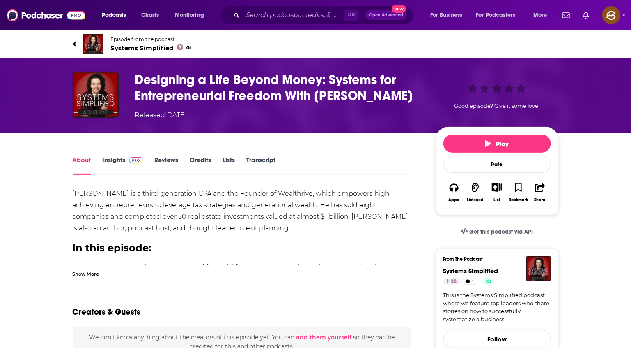
click at [126, 251] on h2 "In this episode:" at bounding box center [242, 248] width 339 height 12
click at [92, 273] on div "Show More" at bounding box center [86, 273] width 27 height 8
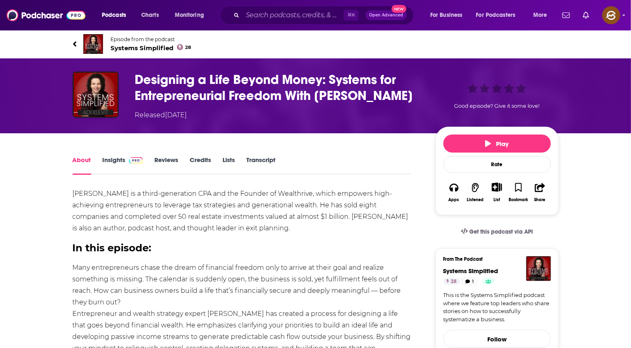
click at [169, 82] on h1 "Designing a Life Beyond Money: Systems for Entrepreneurial Freedom With Noah Ro…" at bounding box center [279, 87] width 288 height 32
drag, startPoint x: 169, startPoint y: 82, endPoint x: 376, endPoint y: 94, distance: 207.0
copy h1 "Designing a Life Beyond Money: Systems for Entrepreneurial Freedom With Noah Ro…"
click at [376, 94] on h1 "Designing a Life Beyond Money: Systems for Entrepreneurial Freedom With Noah Ro…" at bounding box center [279, 87] width 288 height 32
click at [78, 194] on div "Noah Rosenfarb is a third-generation CPA and the Founder of Wealthrive, which e…" at bounding box center [242, 300] width 339 height 224
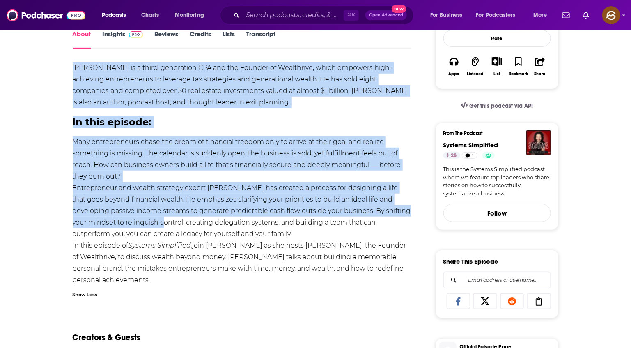
scroll to position [163, 0]
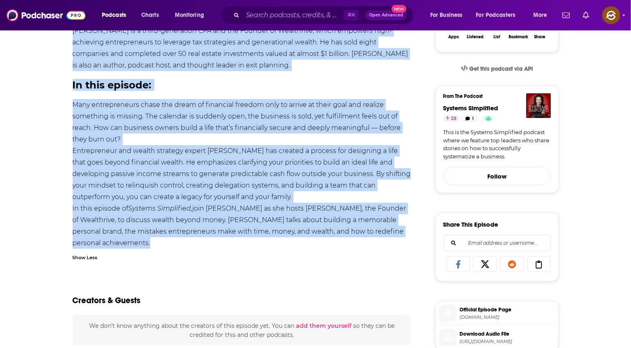
drag, startPoint x: 78, startPoint y: 194, endPoint x: 149, endPoint y: 241, distance: 85.7
copy div "Noah Rosenfarb is a third-generation CPA and the Founder of Wealthrive, which e…"
click at [149, 241] on div "Noah Rosenfarb is a third-generation CPA and the Founder of Wealthrive, which e…" at bounding box center [242, 137] width 339 height 224
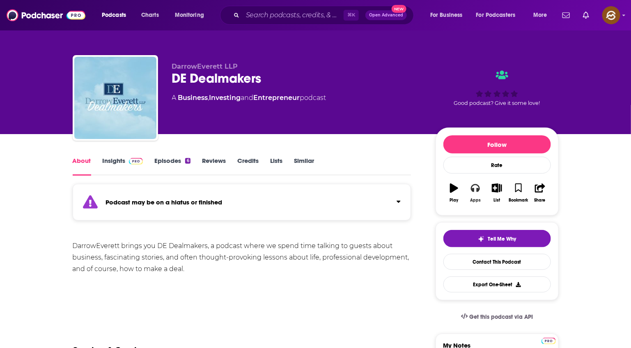
click at [475, 190] on icon "button" at bounding box center [475, 187] width 9 height 9
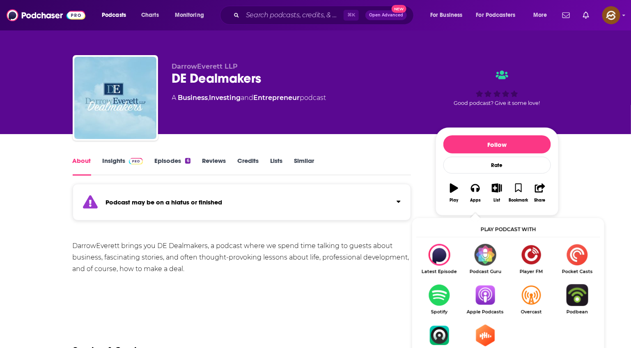
click at [482, 293] on img "Show Listen On dropdown" at bounding box center [486, 295] width 46 height 22
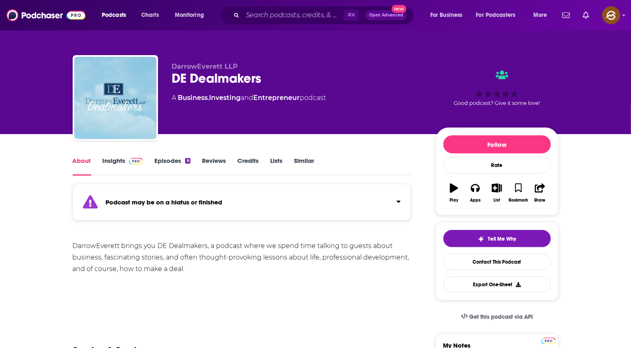
click at [247, 80] on div "DE Dealmakers" at bounding box center [297, 78] width 251 height 16
drag, startPoint x: 247, startPoint y: 80, endPoint x: 175, endPoint y: 76, distance: 72.9
copy h1 "DE Dealmakers"
click at [175, 76] on div "DE Dealmakers" at bounding box center [297, 78] width 251 height 16
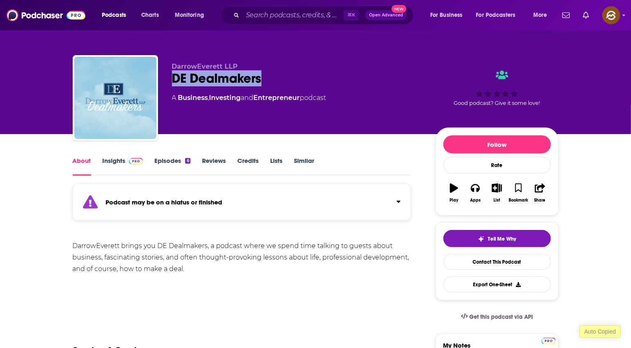
click at [119, 168] on link "Insights" at bounding box center [123, 166] width 41 height 19
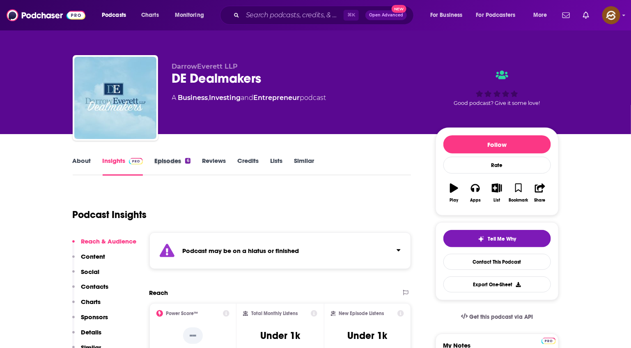
drag, startPoint x: 199, startPoint y: 165, endPoint x: 186, endPoint y: 166, distance: 13.2
click at [193, 166] on div "Episodes 6" at bounding box center [177, 166] width 47 height 19
click at [183, 165] on link "Episodes 6" at bounding box center [172, 166] width 36 height 19
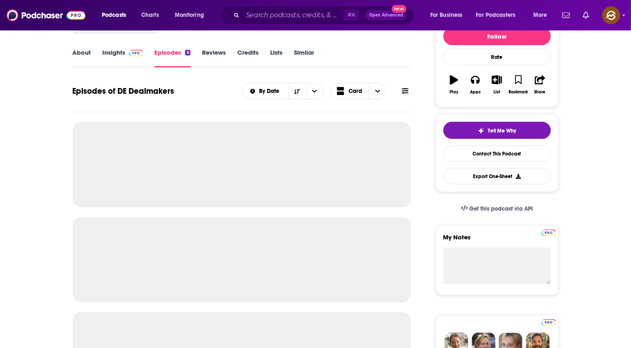
scroll to position [122, 0]
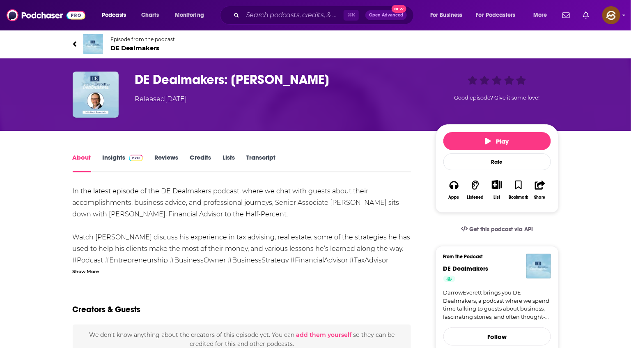
click at [90, 269] on div "Show More" at bounding box center [86, 271] width 27 height 8
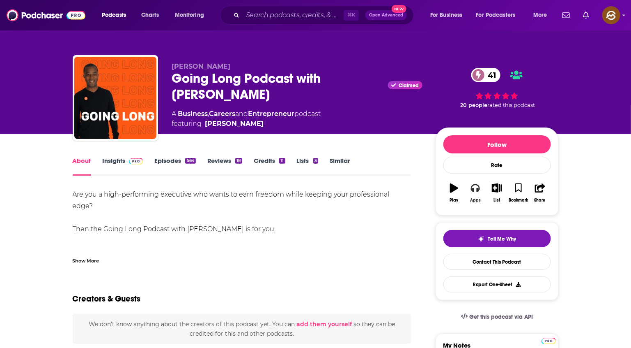
click at [477, 191] on icon "button" at bounding box center [475, 187] width 9 height 9
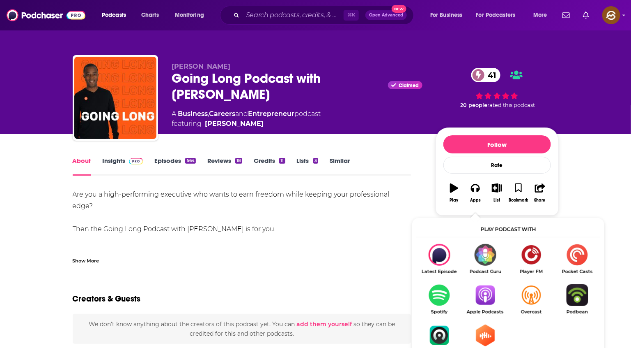
click at [491, 301] on img "Show Listen On dropdown" at bounding box center [486, 295] width 46 height 22
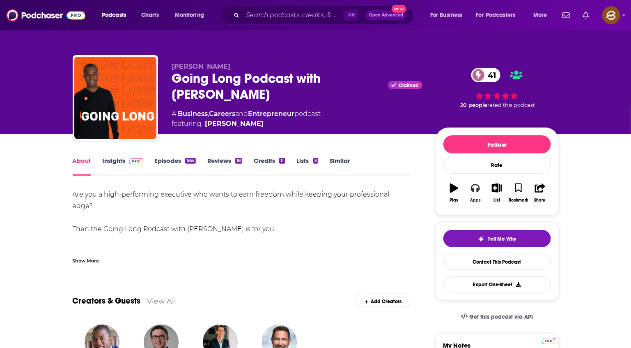
click at [475, 188] on icon "button" at bounding box center [475, 187] width 9 height 9
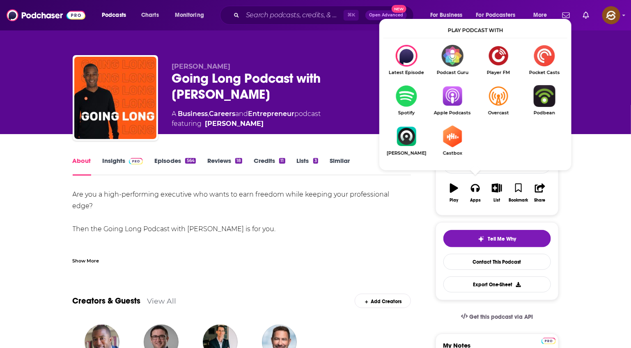
click at [461, 104] on img "Show Listen On dropdown" at bounding box center [453, 96] width 46 height 22
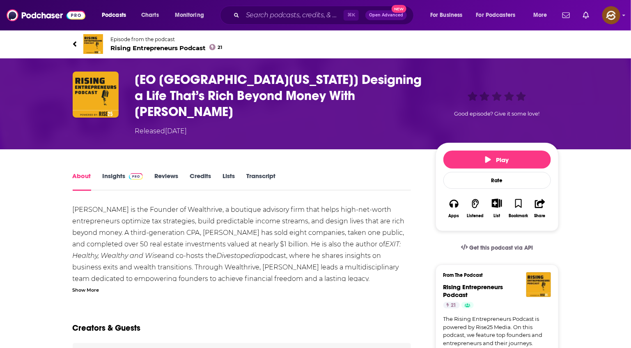
click at [87, 285] on div "Show More" at bounding box center [86, 289] width 27 height 8
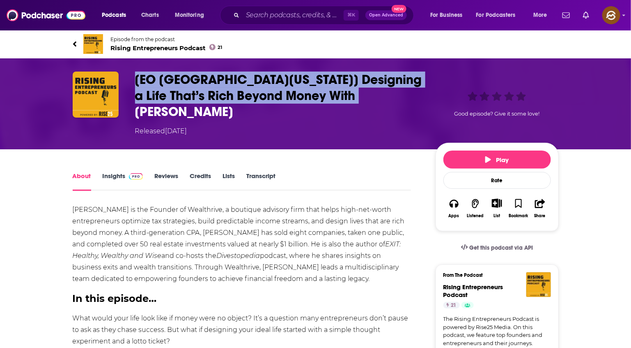
drag, startPoint x: 136, startPoint y: 76, endPoint x: 374, endPoint y: 94, distance: 239.0
copy h1 "[EO [GEOGRAPHIC_DATA][US_STATE]] Designing a Life That’s Rich Beyond Money With…"
click at [374, 94] on h1 "[EO [GEOGRAPHIC_DATA][US_STATE]] Designing a Life That’s Rich Beyond Money With…" at bounding box center [279, 95] width 288 height 48
copy h1 "[EO South Florida] Designing a Life That’s Rich Beyond Money With Noah Rosenfarb"
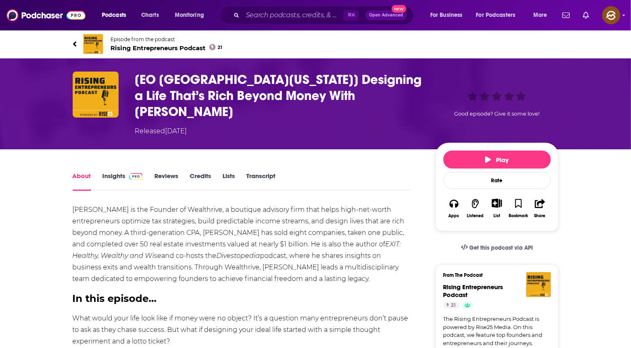
click at [78, 204] on div "Noah Rosenfarb is the Founder of Wealthrive, a boutique advisory firm that help…" at bounding box center [242, 344] width 339 height 281
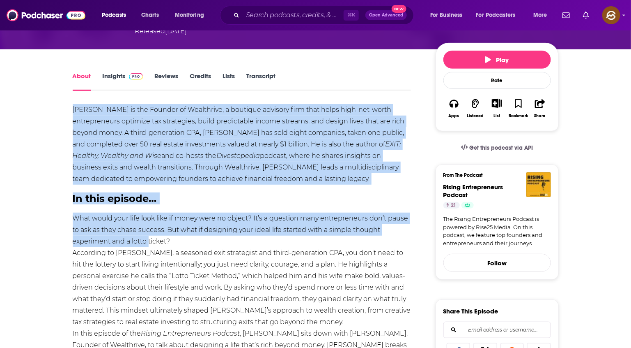
scroll to position [180, 0]
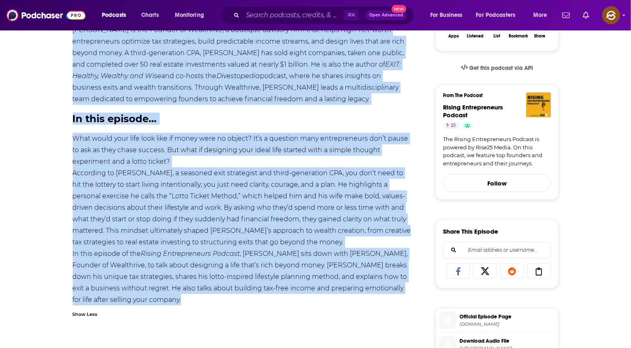
drag, startPoint x: 78, startPoint y: 193, endPoint x: 196, endPoint y: 287, distance: 150.2
copy div "Noah Rosenfarb is the Founder of Wealthrive, a boutique advisory firm that help…"
click at [196, 287] on div "Noah Rosenfarb is the Founder of Wealthrive, a boutique advisory firm that help…" at bounding box center [242, 164] width 339 height 281
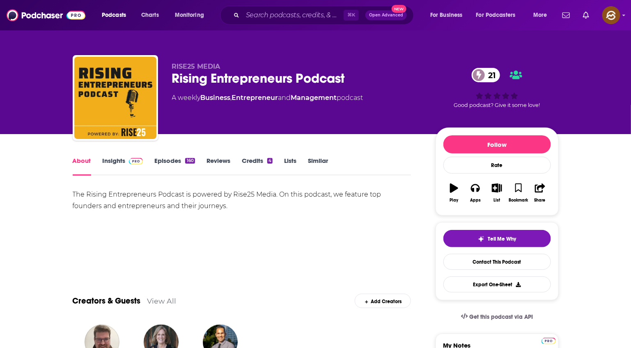
click at [194, 74] on div "Rising Entrepreneurs Podcast 21" at bounding box center [297, 78] width 251 height 16
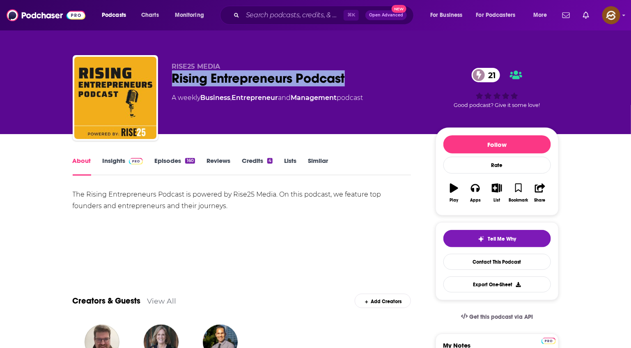
drag, startPoint x: 194, startPoint y: 74, endPoint x: 312, endPoint y: 74, distance: 117.9
copy h1 "Rising Entrepreneurs Podcast"
click at [312, 74] on div "Rising Entrepreneurs Podcast 21" at bounding box center [297, 78] width 251 height 16
click at [480, 189] on icon "button" at bounding box center [475, 188] width 9 height 8
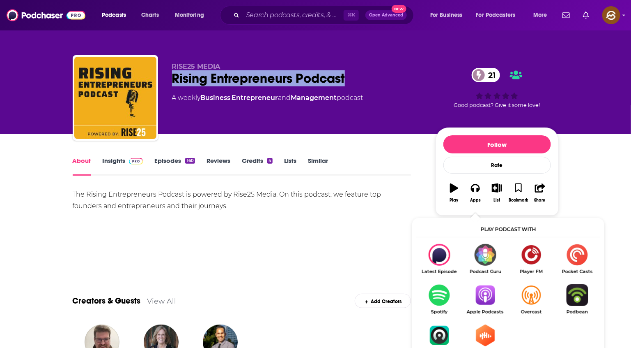
click at [482, 291] on img "Show Listen On dropdown" at bounding box center [486, 295] width 46 height 22
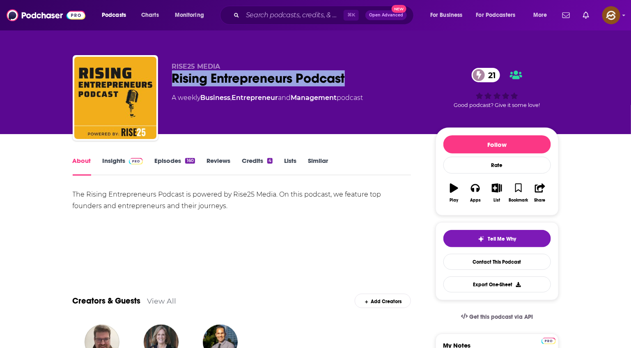
click at [110, 162] on link "Insights" at bounding box center [123, 166] width 41 height 19
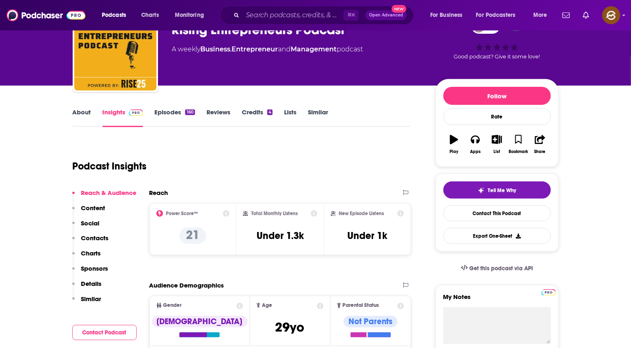
scroll to position [120, 0]
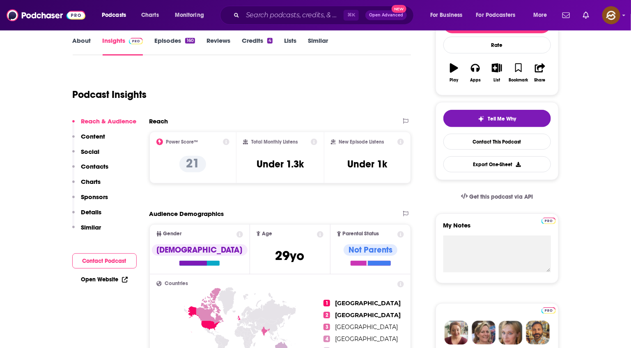
click at [104, 171] on button "Contacts" at bounding box center [90, 169] width 37 height 15
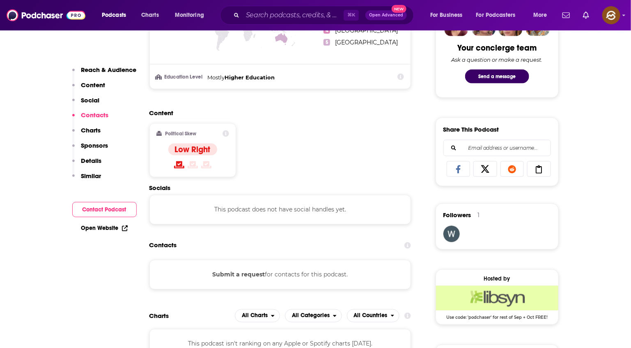
scroll to position [566, 0]
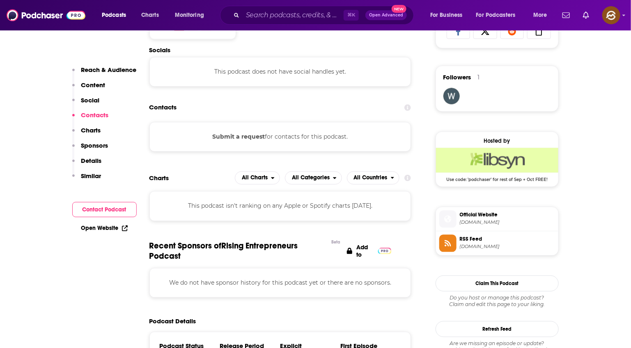
click at [451, 223] on icon at bounding box center [448, 218] width 9 height 7
click at [450, 243] on icon at bounding box center [448, 243] width 9 height 7
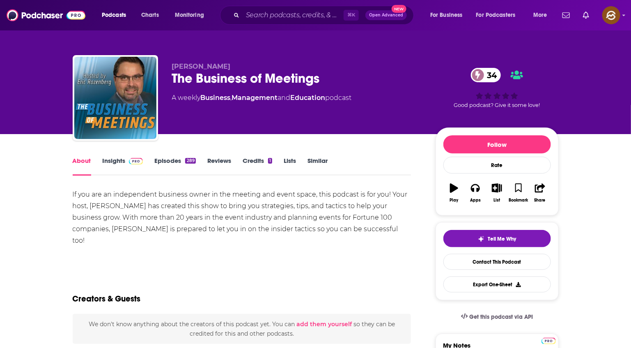
click at [169, 80] on div "Eric Rozenberg The Business of Meetings 34 A weekly Business , Management and E…" at bounding box center [316, 99] width 486 height 89
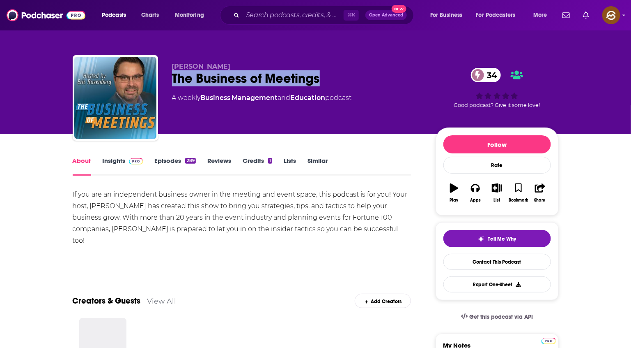
drag, startPoint x: 169, startPoint y: 80, endPoint x: 297, endPoint y: 79, distance: 127.4
copy h1 "The Business of Meetings"
click at [297, 79] on div "Eric Rozenberg The Business of Meetings 34 A weekly Business , Management and E…" at bounding box center [316, 99] width 486 height 89
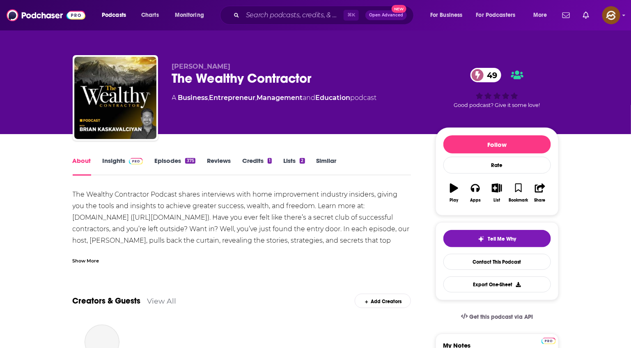
click at [184, 76] on div "The Wealthy Contractor 49" at bounding box center [297, 78] width 251 height 16
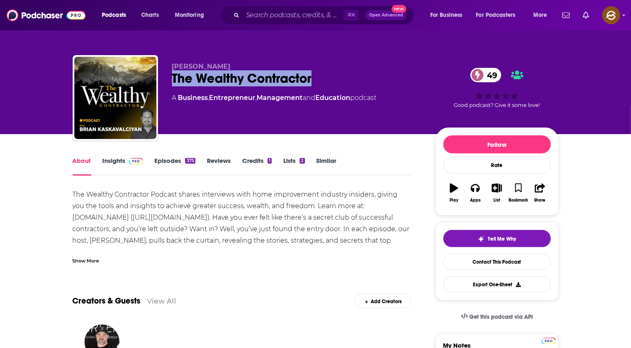
drag, startPoint x: 184, startPoint y: 76, endPoint x: 286, endPoint y: 80, distance: 102.0
copy h1 "The Wealthy Contractor"
click at [286, 80] on div "The Wealthy Contractor 49" at bounding box center [297, 78] width 251 height 16
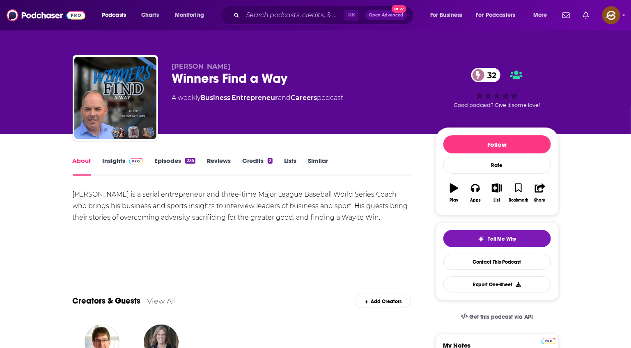
click at [187, 78] on div "Winners Find a Way 32" at bounding box center [297, 78] width 251 height 16
drag, startPoint x: 187, startPoint y: 78, endPoint x: 282, endPoint y: 78, distance: 94.9
copy h1 "Winners Find a Way"
click at [282, 78] on div "Winners Find a Way 32" at bounding box center [297, 78] width 251 height 16
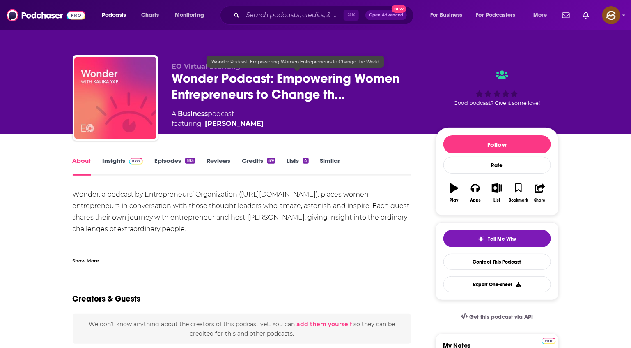
click at [189, 81] on span "Wonder Podcast: Empowering Women Entrepreneurs to Change th…" at bounding box center [297, 86] width 251 height 32
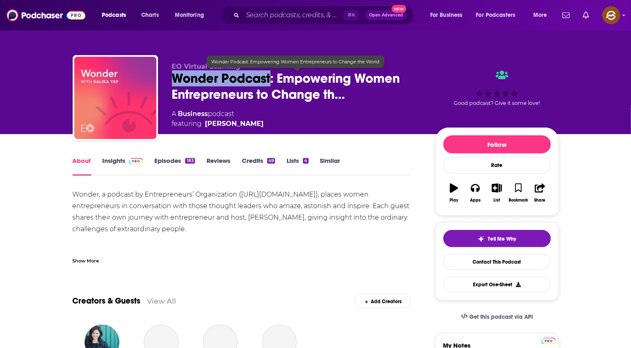
drag, startPoint x: 189, startPoint y: 81, endPoint x: 234, endPoint y: 78, distance: 44.5
copy h1 "Wonder Podcast"
click at [234, 78] on span "Wonder Podcast: Empowering Women Entrepreneurs to Change th…" at bounding box center [297, 86] width 251 height 32
click at [181, 78] on span "Wonder Podcast: Empowering Women Entrepreneurs to Change th…" at bounding box center [297, 86] width 251 height 32
drag, startPoint x: 181, startPoint y: 78, endPoint x: 244, endPoint y: 80, distance: 62.9
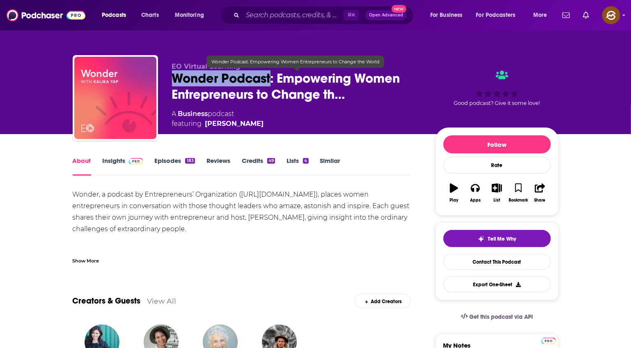
click at [244, 80] on span "Wonder Podcast: Empowering Women Entrepreneurs to Change th…" at bounding box center [297, 86] width 251 height 32
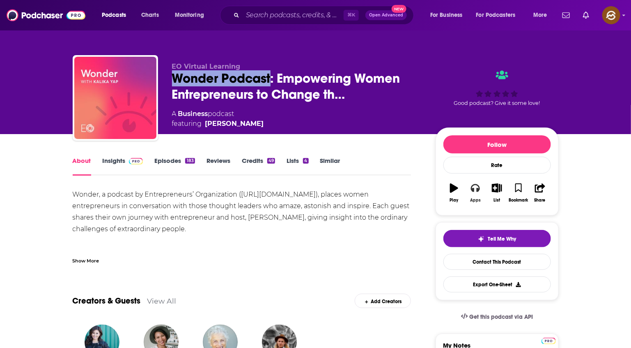
click at [470, 189] on button "Apps" at bounding box center [475, 193] width 21 height 30
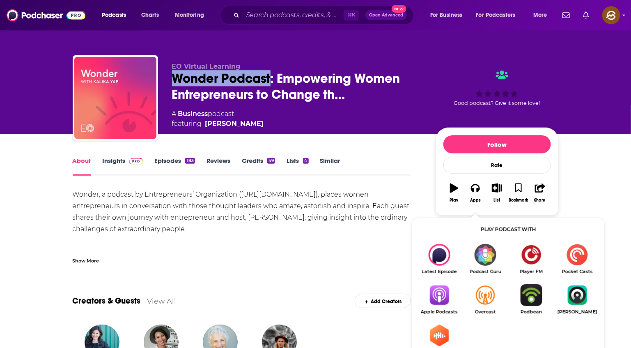
click at [443, 288] on img "Show Listen On dropdown" at bounding box center [440, 295] width 46 height 22
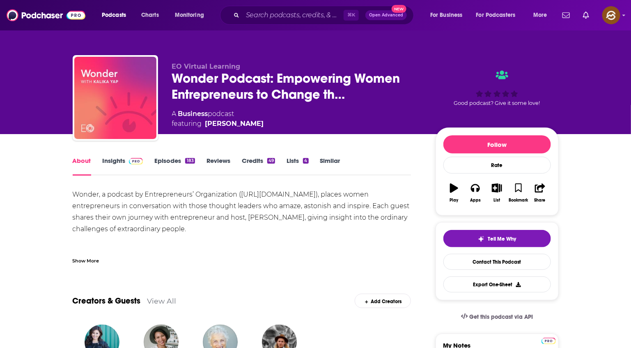
copy span "Kalika Yap"
click at [240, 125] on div "A Business podcast featuring Kalika Yap" at bounding box center [297, 119] width 251 height 20
click at [126, 162] on span at bounding box center [135, 161] width 18 height 8
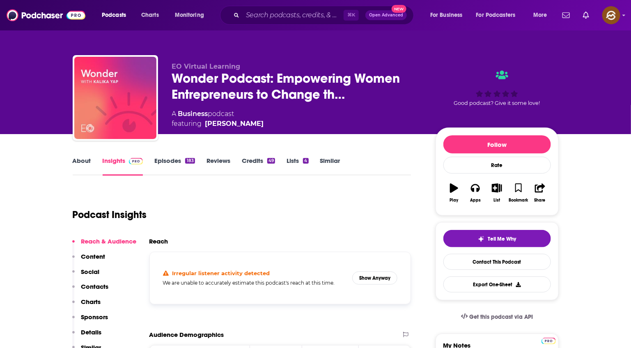
click at [99, 283] on p "Contacts" at bounding box center [95, 286] width 28 height 8
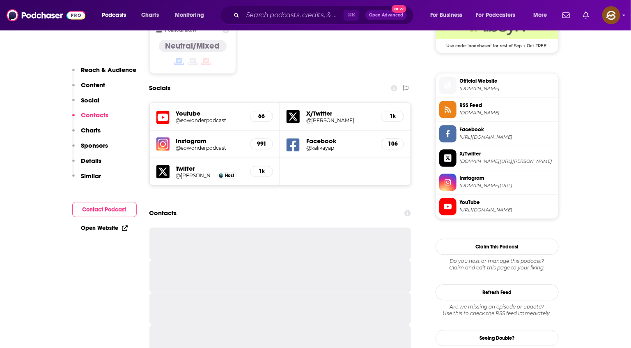
scroll to position [734, 0]
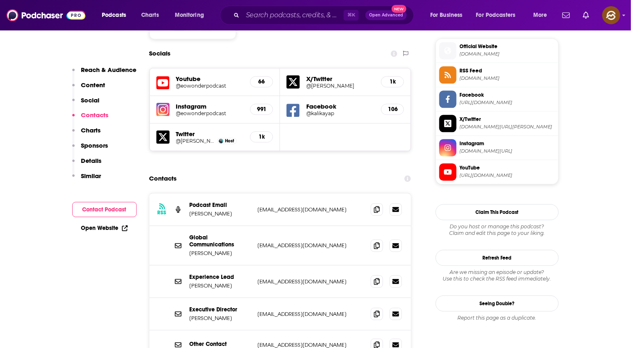
click at [383, 203] on div at bounding box center [386, 209] width 31 height 12
click at [377, 205] on icon at bounding box center [377, 208] width 6 height 7
click at [371, 307] on span at bounding box center [377, 313] width 12 height 12
click at [453, 180] on span at bounding box center [448, 171] width 17 height 17
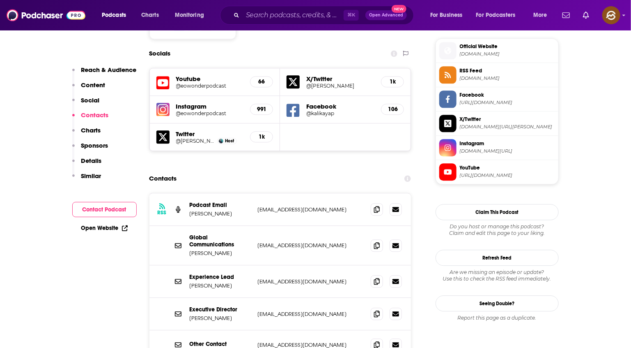
click at [446, 93] on li "Facebook https://www.facebook.com/kalikayap" at bounding box center [497, 99] width 122 height 24
click at [446, 99] on icon at bounding box center [448, 98] width 9 height 7
click at [449, 74] on icon at bounding box center [448, 74] width 9 height 7
click at [452, 50] on span at bounding box center [448, 50] width 17 height 9
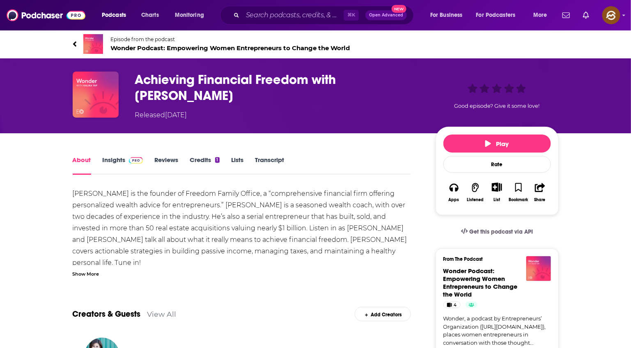
click at [148, 76] on h1 "Achieving Financial Freedom with [PERSON_NAME]" at bounding box center [279, 87] width 288 height 32
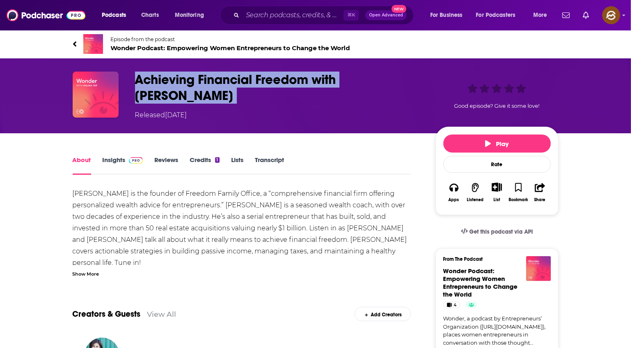
drag, startPoint x: 148, startPoint y: 76, endPoint x: 229, endPoint y: 93, distance: 83.0
copy h1 "Achieving Financial Freedom with [PERSON_NAME]"
click at [229, 93] on h1 "Achieving Financial Freedom with [PERSON_NAME]" at bounding box center [279, 87] width 288 height 32
copy h1 "Achieving Financial Freedom with Noah Rosenfarb"
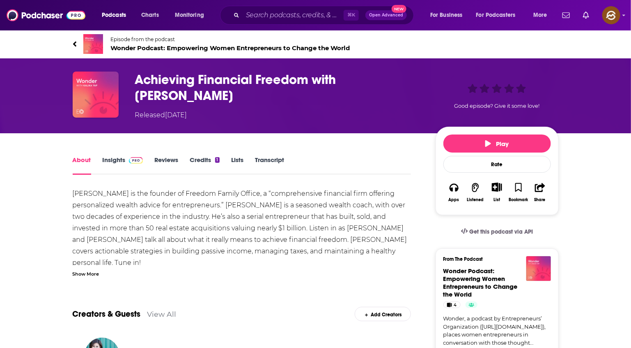
click at [87, 269] on div "Show More" at bounding box center [86, 273] width 27 height 8
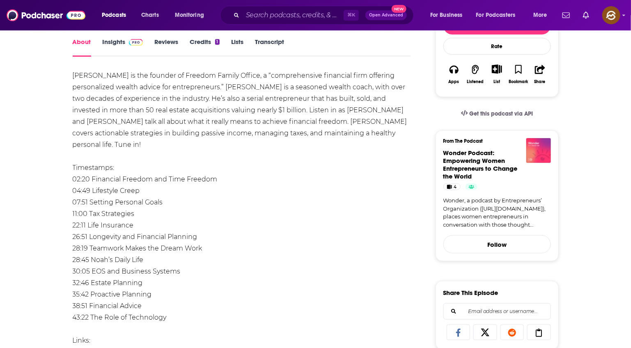
scroll to position [177, 0]
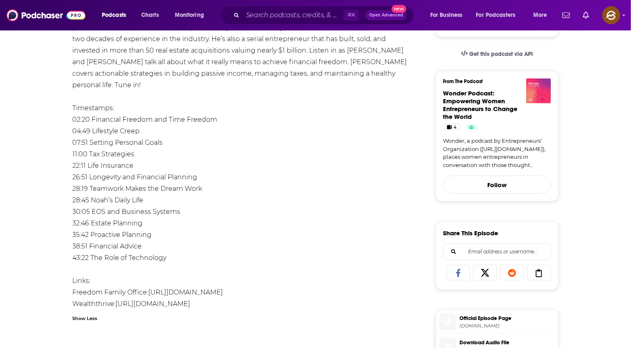
drag, startPoint x: 70, startPoint y: 193, endPoint x: 199, endPoint y: 250, distance: 140.7
copy div "Noah Rosenfarb is the founder of Freedom Family Office, a “comprehensive financ…"
click at [199, 250] on div "About Insights Reviews Credits 1 Lists Transcript Noah Rosenfarb is the founder…" at bounding box center [248, 300] width 376 height 646
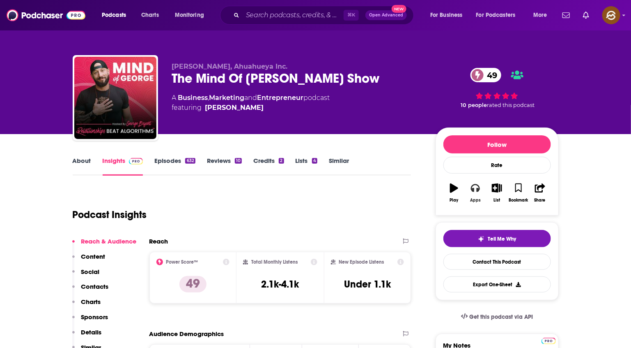
click at [480, 190] on icon "button" at bounding box center [475, 188] width 9 height 8
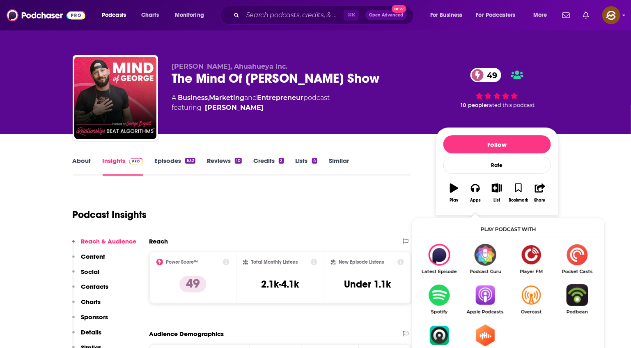
click at [491, 299] on img "Show Listen On dropdown" at bounding box center [486, 295] width 46 height 22
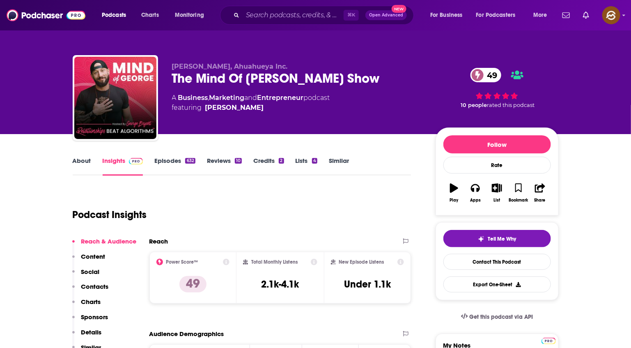
click at [174, 76] on div "The Mind Of George Show 49" at bounding box center [297, 78] width 251 height 16
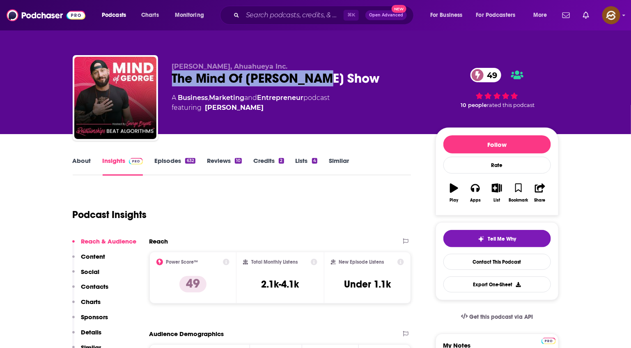
drag, startPoint x: 174, startPoint y: 76, endPoint x: 307, endPoint y: 80, distance: 132.3
copy h2 "The Mind Of George Show"
click at [307, 80] on div "The Mind Of George Show 49" at bounding box center [297, 78] width 251 height 16
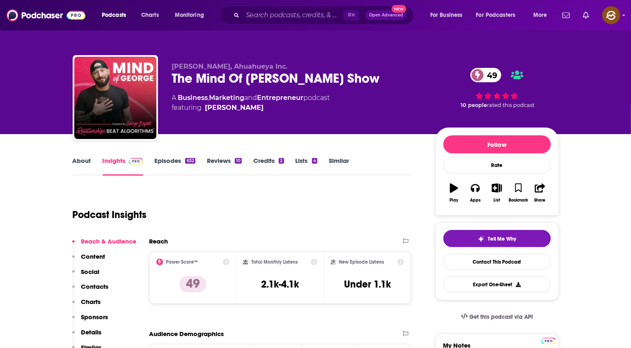
click at [188, 69] on span "George Bryant, Ahuahueya Inc." at bounding box center [230, 66] width 116 height 8
click at [190, 62] on div "George Bryant, Ahuahueya Inc. The Mind Of George Show 49 A Business , Marketing…" at bounding box center [316, 99] width 486 height 89
drag, startPoint x: 190, startPoint y: 62, endPoint x: 215, endPoint y: 62, distance: 25.5
copy span "George"
click at [215, 62] on div "George Bryant, Ahuahueya Inc. The Mind Of George Show 49 A Business , Marketing…" at bounding box center [316, 99] width 486 height 89
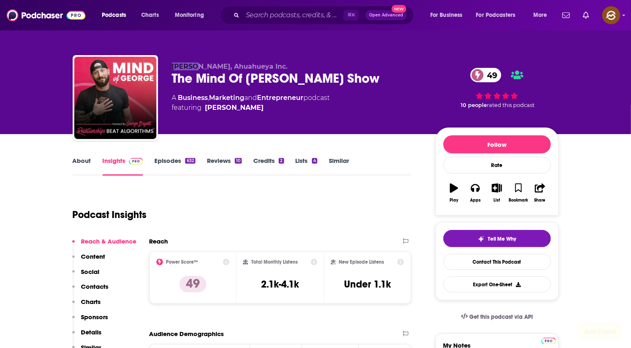
click at [179, 63] on span "George Bryant, Ahuahueya Inc." at bounding box center [230, 66] width 116 height 8
drag, startPoint x: 179, startPoint y: 63, endPoint x: 200, endPoint y: 62, distance: 21.8
click at [200, 62] on span "George Bryant, Ahuahueya Inc." at bounding box center [230, 66] width 116 height 8
click at [101, 293] on button "Contacts" at bounding box center [90, 289] width 37 height 15
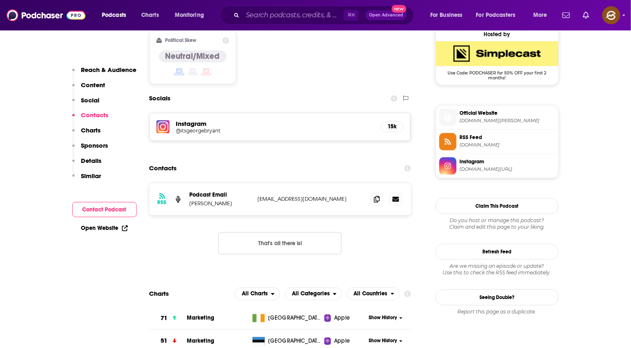
scroll to position [678, 0]
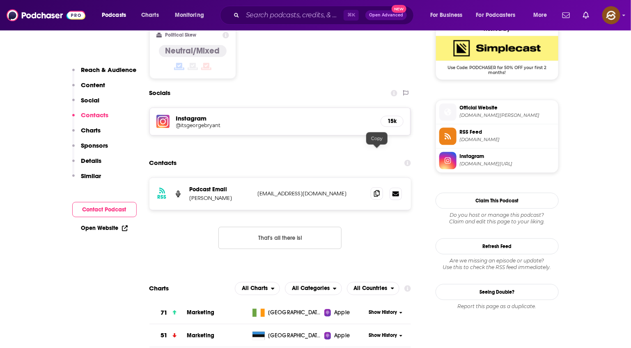
click at [372, 187] on span at bounding box center [377, 193] width 12 height 12
click at [443, 115] on span at bounding box center [448, 111] width 17 height 9
click at [454, 134] on span at bounding box center [448, 135] width 17 height 17
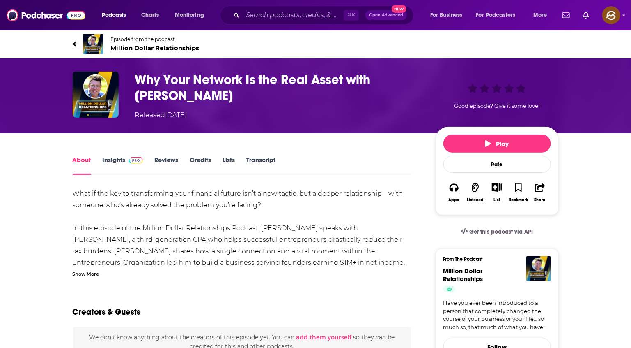
click at [131, 42] on span "Episode from the podcast Million Dollar Relationships" at bounding box center [155, 44] width 89 height 16
click at [147, 76] on h1 "Why Your Network Is the Real Asset with [PERSON_NAME]" at bounding box center [279, 87] width 288 height 32
drag, startPoint x: 147, startPoint y: 76, endPoint x: 184, endPoint y: 92, distance: 40.3
copy h1 "Why Your Network Is the Real Asset with [PERSON_NAME]"
click at [184, 92] on h1 "Why Your Network Is the Real Asset with [PERSON_NAME]" at bounding box center [279, 87] width 288 height 32
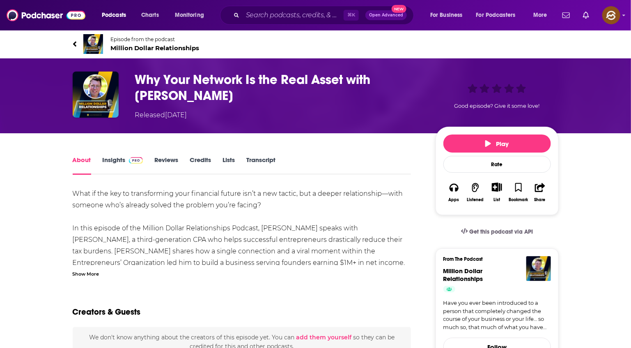
click at [96, 271] on div "Show More" at bounding box center [86, 273] width 27 height 8
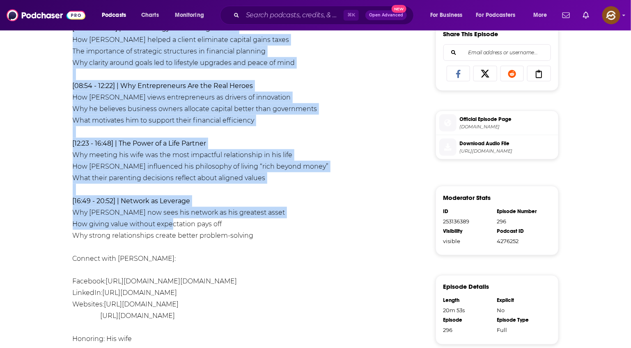
scroll to position [447, 0]
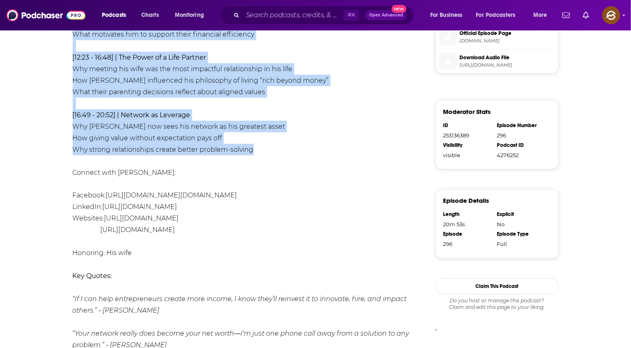
drag, startPoint x: 73, startPoint y: 72, endPoint x: 267, endPoint y: 145, distance: 207.5
copy div "Lore ip dol sit am consectetura elit seddoeius tempor inc’u l etd magnaa, eni a…"
click at [267, 145] on div "What if the key to transforming your financial future isn’t a new tactic, but a…" at bounding box center [242, 115] width 339 height 748
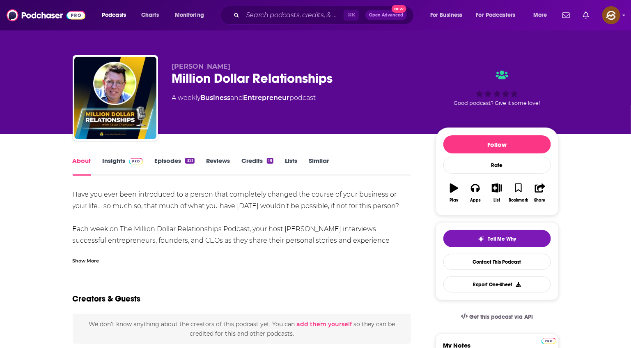
click at [181, 75] on div "Million Dollar Relationships" at bounding box center [297, 78] width 251 height 16
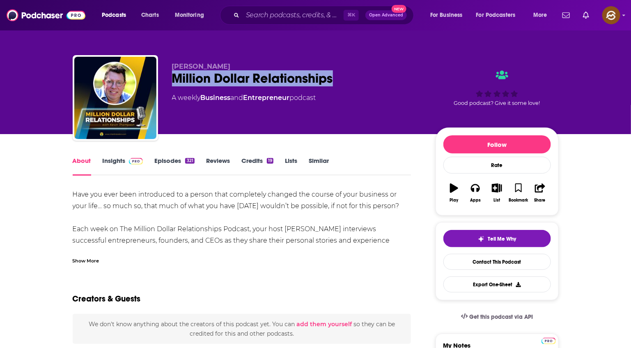
drag, startPoint x: 181, startPoint y: 75, endPoint x: 298, endPoint y: 79, distance: 116.7
copy h1 "Million Dollar Relationships"
click at [298, 79] on div "Million Dollar Relationships" at bounding box center [297, 78] width 251 height 16
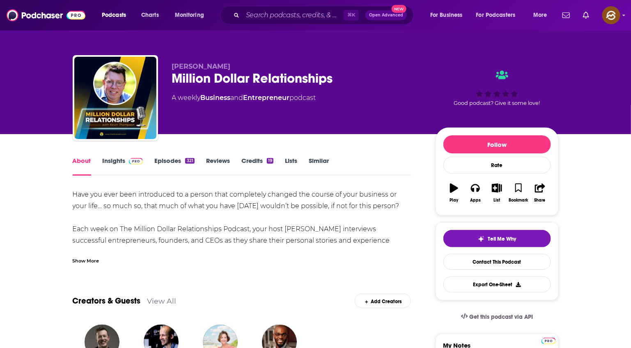
click at [217, 67] on span "[PERSON_NAME]" at bounding box center [201, 66] width 59 height 8
drag, startPoint x: 217, startPoint y: 67, endPoint x: 172, endPoint y: 65, distance: 44.9
copy span "[PERSON_NAME]"
click at [172, 65] on span "[PERSON_NAME]" at bounding box center [201, 66] width 59 height 8
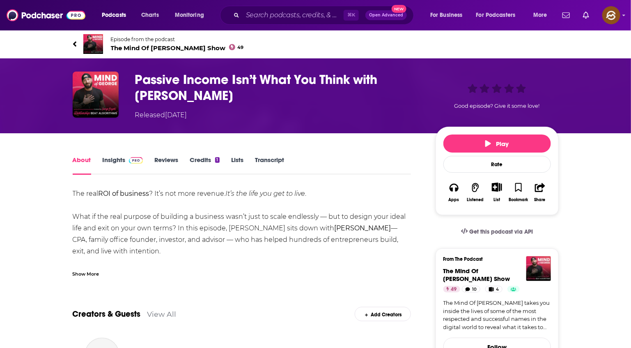
click at [154, 74] on h1 "Passive Income Isn’t What You Think with [PERSON_NAME]" at bounding box center [279, 87] width 288 height 32
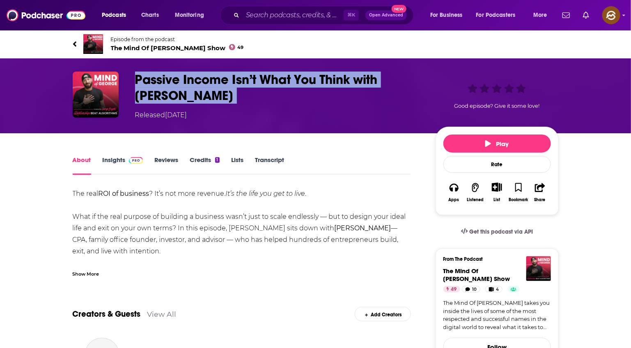
drag, startPoint x: 154, startPoint y: 74, endPoint x: 196, endPoint y: 95, distance: 46.1
copy h1 "Passive Income Isn’t What You Think with [PERSON_NAME]"
click at [196, 95] on h1 "Passive Income Isn’t What You Think with [PERSON_NAME]" at bounding box center [279, 87] width 288 height 32
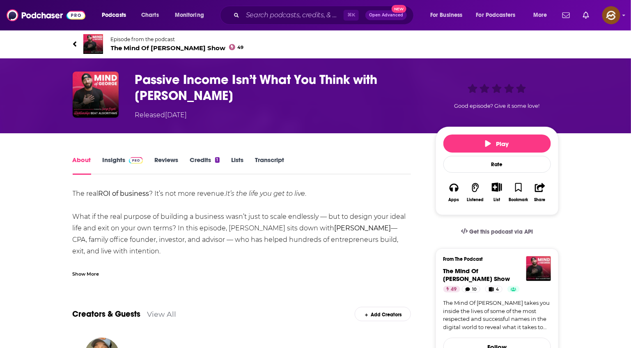
click at [87, 275] on div "Show More" at bounding box center [86, 273] width 27 height 8
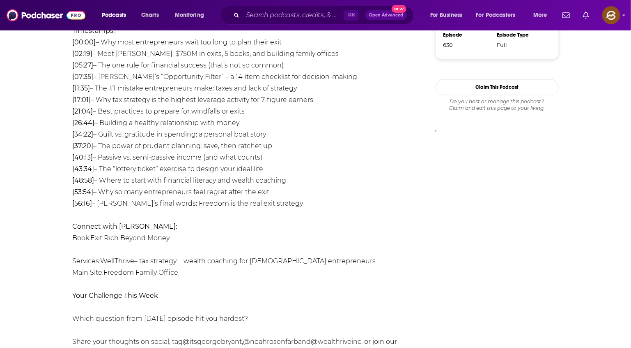
scroll to position [680, 0]
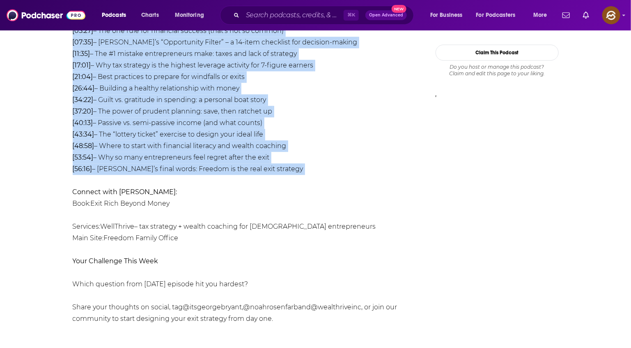
drag, startPoint x: 70, startPoint y: 193, endPoint x: 296, endPoint y: 182, distance: 225.8
copy div "Lor ipsu DOL si ametcons ? Ad’e sed doei tempori. Ut’l etd magn ali eni ad mini…"
click at [296, 182] on div "About Insights Reviews Credits 1 Lists Transcript The real ROI of business ? It…" at bounding box center [248, 93] width 376 height 1238
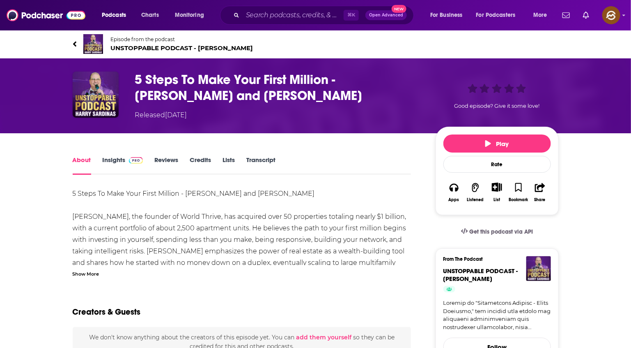
click at [98, 271] on div "Show More" at bounding box center [86, 273] width 27 height 8
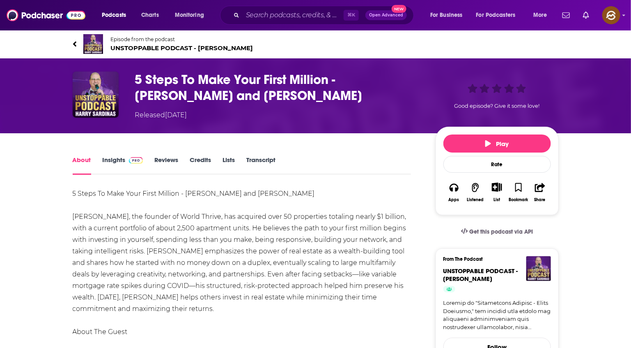
drag, startPoint x: 132, startPoint y: 78, endPoint x: 316, endPoint y: 95, distance: 184.9
copy h1 "5 Steps To Make Your First Million - [PERSON_NAME] and [PERSON_NAME]"
click at [316, 95] on div "5 Steps To Make Your First Million - [PERSON_NAME] and [PERSON_NAME] Released […" at bounding box center [316, 95] width 486 height 48
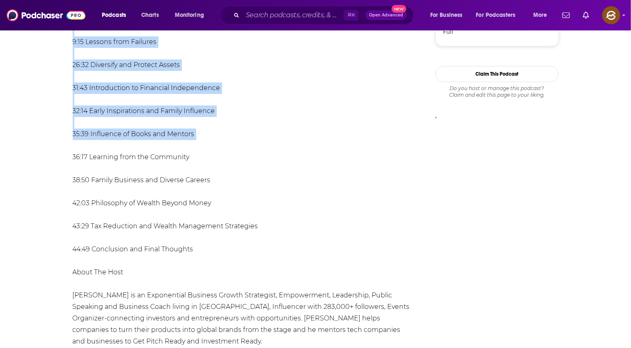
scroll to position [763, 0]
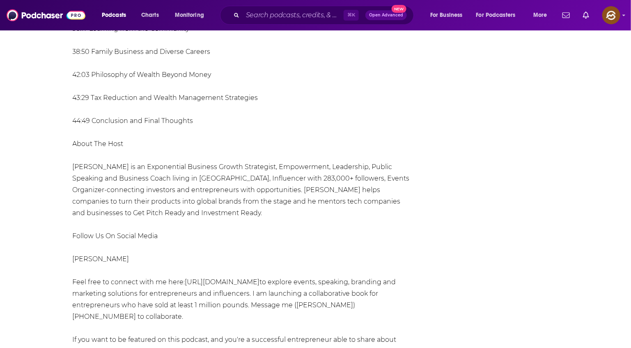
drag, startPoint x: 69, startPoint y: 194, endPoint x: 249, endPoint y: 122, distance: 193.9
copy div "6 Lorem Ip Dolo Sita Conse Adipisc - Elit Seddoeius tem Incid Utlabore Etdo Mag…"
click at [249, 122] on div "About Insights Reviews Credits Lists Transcript 5 Steps To Make Your First Mill…" at bounding box center [248, 100] width 376 height 1417
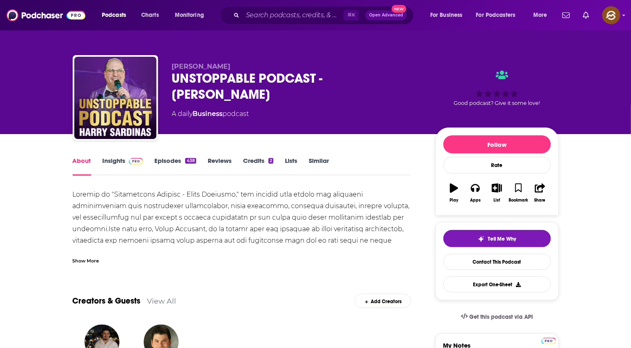
click at [179, 81] on div "UNSTOPPABLE PODCAST - Harry Sardinas" at bounding box center [297, 86] width 251 height 32
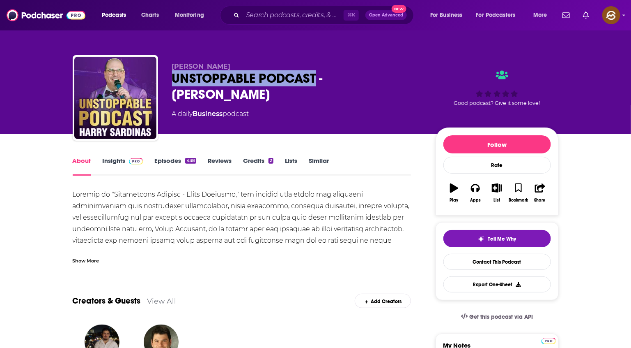
drag, startPoint x: 179, startPoint y: 81, endPoint x: 296, endPoint y: 79, distance: 117.5
copy h1 "UNSTOPPABLE PODCAST"
click at [296, 79] on div "UNSTOPPABLE PODCAST - Harry Sardinas" at bounding box center [297, 86] width 251 height 32
click at [195, 76] on div "UNSTOPPABLE PODCAST - Harry Sardinas" at bounding box center [297, 86] width 251 height 32
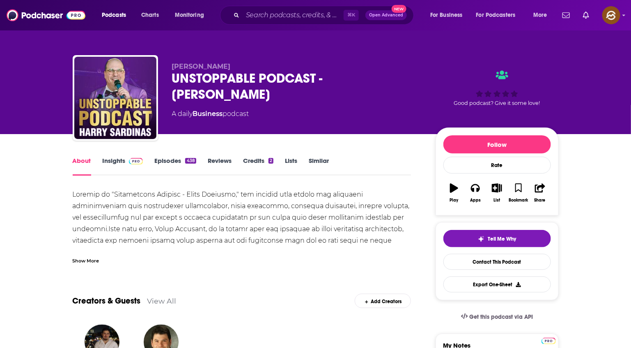
click at [180, 76] on div "UNSTOPPABLE PODCAST - Harry Sardinas" at bounding box center [297, 86] width 251 height 32
drag, startPoint x: 180, startPoint y: 76, endPoint x: 387, endPoint y: 85, distance: 207.7
copy h1 "UNSTOPPABLE PODCAST - Harry Sardinas"
click at [387, 85] on div "UNSTOPPABLE PODCAST - Harry Sardinas" at bounding box center [297, 86] width 251 height 32
click at [475, 198] on div "Apps" at bounding box center [475, 200] width 11 height 5
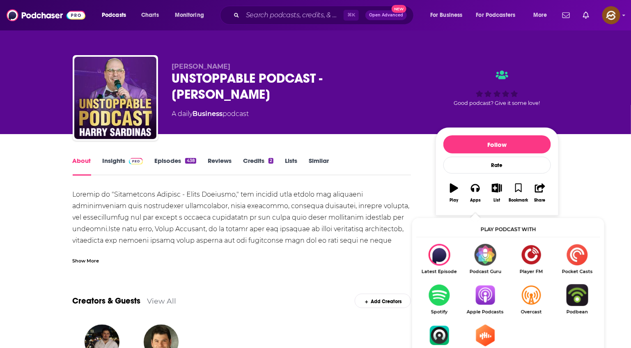
click at [479, 306] on link "Apple Podcasts" at bounding box center [486, 299] width 46 height 30
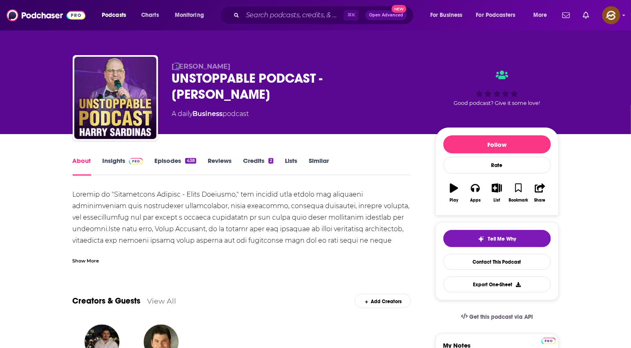
click at [179, 66] on span "Harry Sardinas" at bounding box center [201, 66] width 59 height 8
copy span "a"
click at [357, 57] on div "Harry Sardinas UNSTOPPABLE PODCAST - Harry Sardinas A daily Business podcast Go…" at bounding box center [316, 99] width 486 height 89
click at [182, 66] on span "Harry Sardinas" at bounding box center [201, 66] width 59 height 8
drag, startPoint x: 182, startPoint y: 66, endPoint x: 214, endPoint y: 69, distance: 32.1
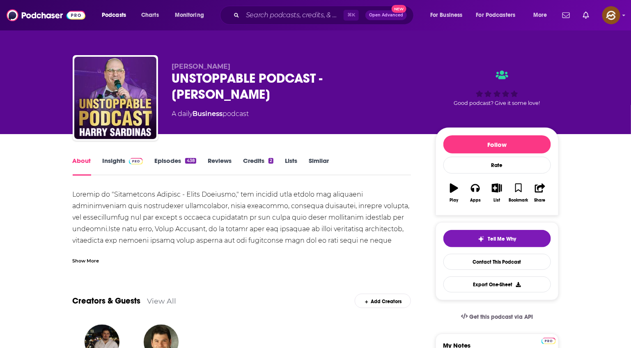
copy span "Harry Sardinas"
click at [214, 69] on span "Harry Sardinas" at bounding box center [201, 66] width 59 height 8
click at [119, 164] on link "Insights" at bounding box center [123, 166] width 41 height 19
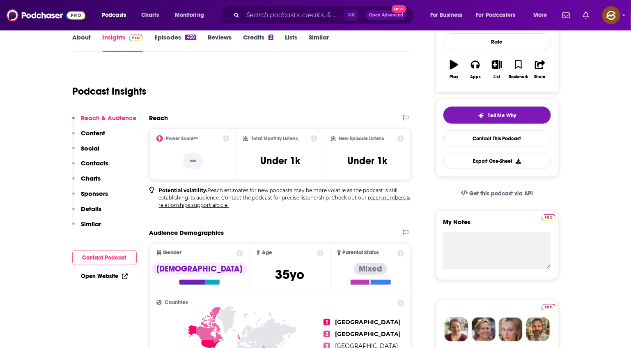
click at [97, 164] on p "Contacts" at bounding box center [95, 163] width 28 height 8
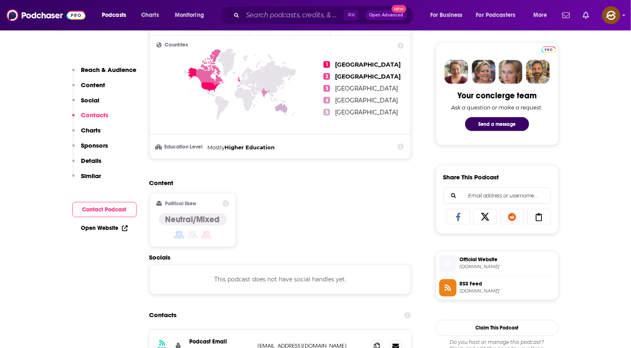
scroll to position [574, 0]
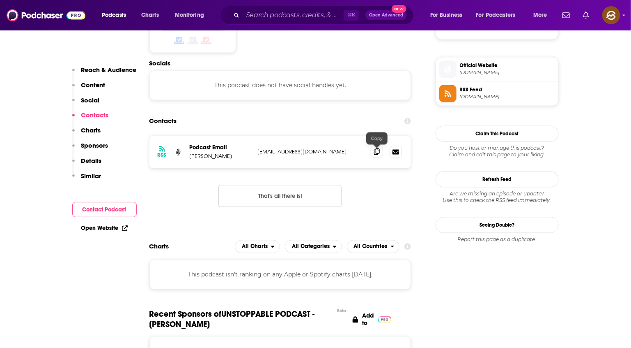
click at [377, 156] on span at bounding box center [377, 151] width 12 height 12
click at [444, 73] on icon at bounding box center [448, 69] width 9 height 7
click at [447, 93] on span at bounding box center [448, 94] width 17 height 9
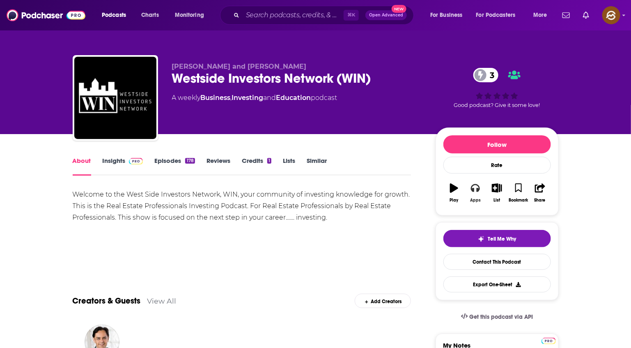
click at [475, 191] on icon "button" at bounding box center [475, 187] width 9 height 9
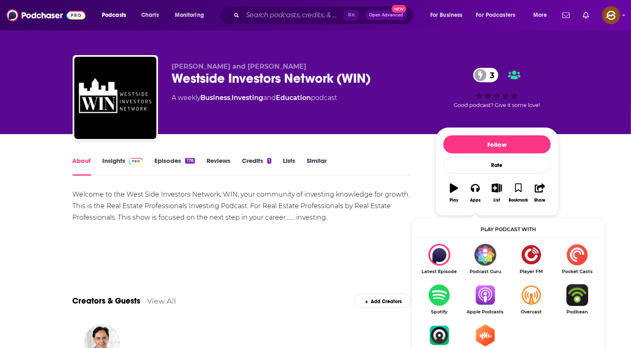
click at [484, 292] on img "Show Listen On dropdown" at bounding box center [486, 295] width 46 height 22
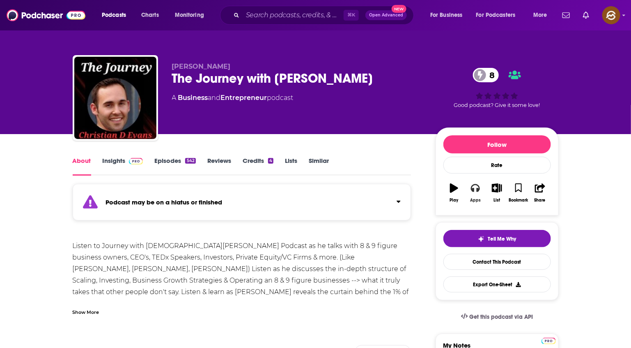
click at [473, 188] on icon "button" at bounding box center [475, 187] width 9 height 9
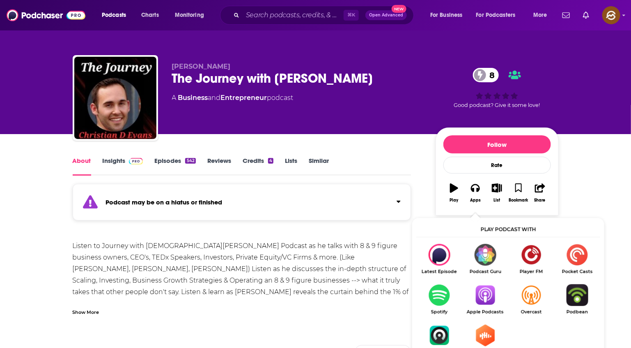
click at [479, 300] on img "Show Listen On dropdown" at bounding box center [486, 295] width 46 height 22
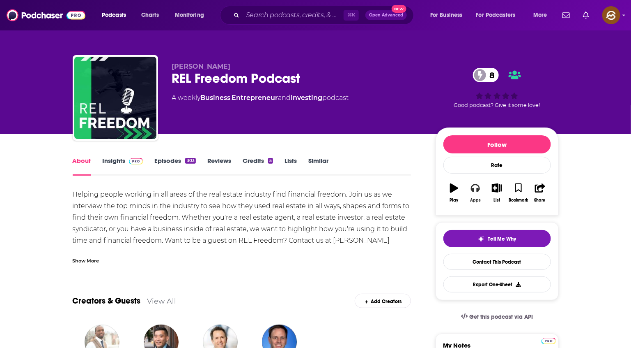
click at [477, 192] on icon "button" at bounding box center [475, 188] width 9 height 8
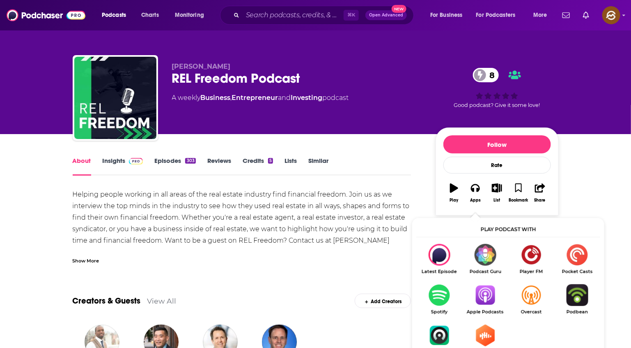
click at [494, 294] on img "Show Listen On dropdown" at bounding box center [486, 295] width 46 height 22
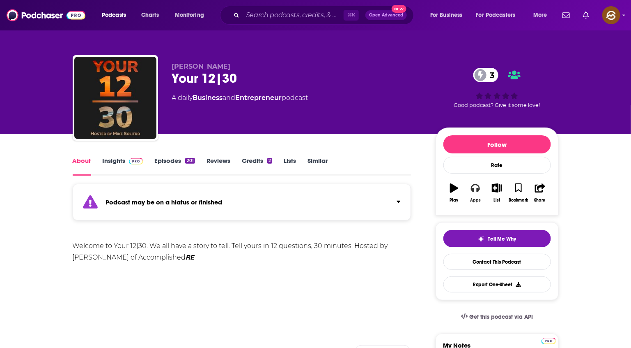
click at [477, 195] on button "Apps" at bounding box center [475, 193] width 21 height 30
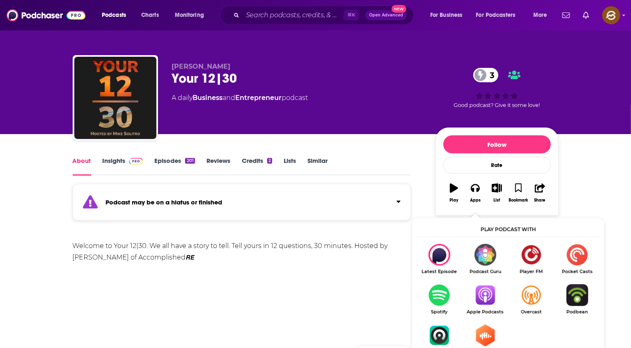
click at [481, 290] on img "Show Listen On dropdown" at bounding box center [486, 295] width 46 height 22
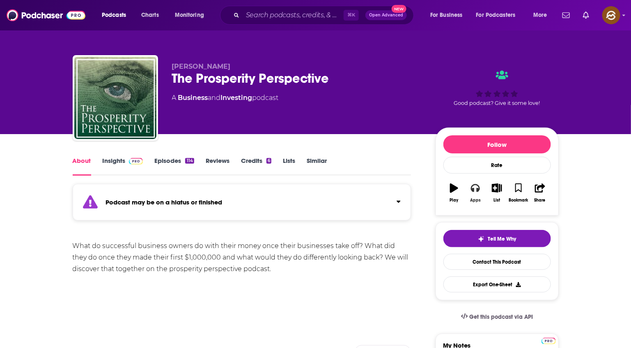
click at [472, 191] on icon "button" at bounding box center [475, 188] width 9 height 8
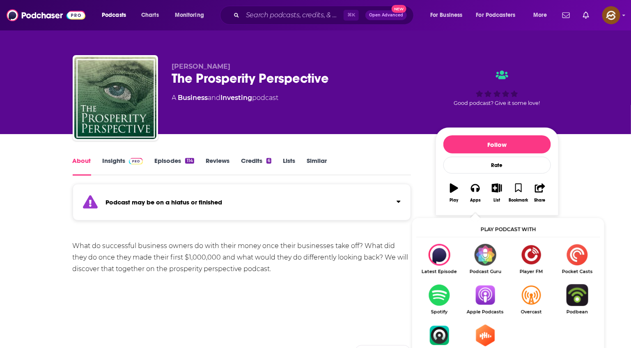
click at [491, 300] on img "Show Listen On dropdown" at bounding box center [486, 295] width 46 height 22
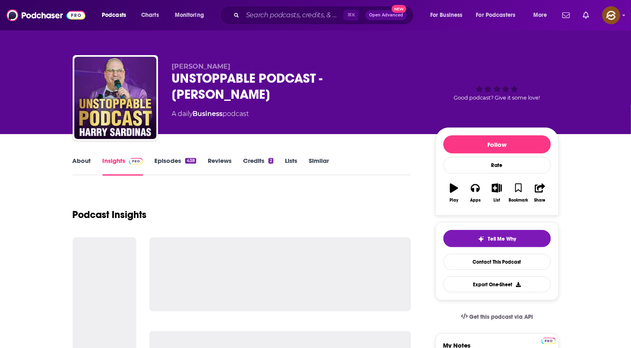
click at [177, 83] on div "UNSTOPPABLE PODCAST - [PERSON_NAME]" at bounding box center [297, 86] width 251 height 32
drag, startPoint x: 177, startPoint y: 83, endPoint x: 384, endPoint y: 83, distance: 207.5
copy h2 "UNSTOPPABLE PODCAST - [PERSON_NAME]"
click at [385, 83] on div "UNSTOPPABLE PODCAST - Harry Sardinas" at bounding box center [297, 86] width 251 height 32
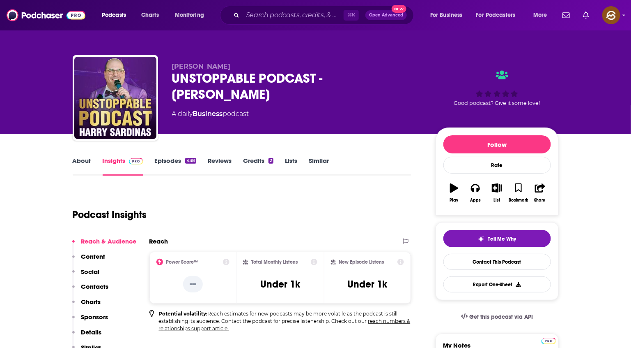
click at [189, 79] on div "UNSTOPPABLE PODCAST - Harry Sardinas" at bounding box center [297, 86] width 251 height 32
drag, startPoint x: 189, startPoint y: 79, endPoint x: 371, endPoint y: 78, distance: 181.6
click at [371, 78] on div "UNSTOPPABLE PODCAST - Harry Sardinas" at bounding box center [297, 86] width 251 height 32
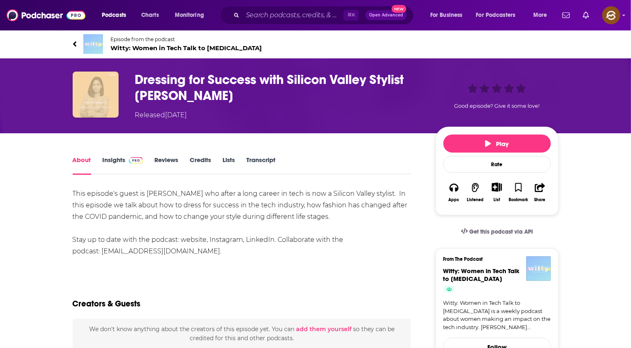
click at [166, 49] on span "Witty: Women in Tech Talk to [MEDICAL_DATA]" at bounding box center [187, 48] width 152 height 8
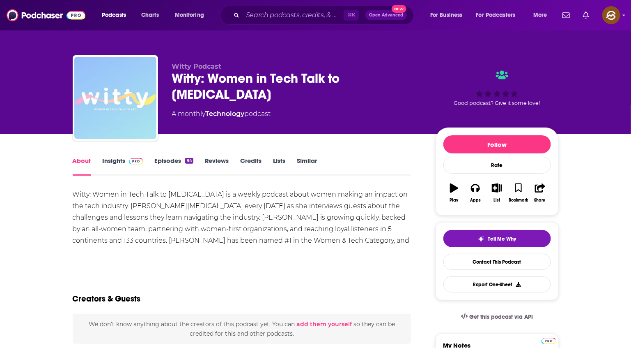
click at [184, 80] on div "Witty: Women in Tech Talk to [MEDICAL_DATA]" at bounding box center [297, 86] width 251 height 32
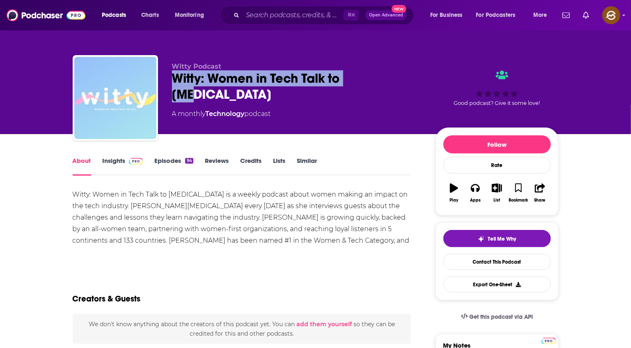
drag, startPoint x: 184, startPoint y: 80, endPoint x: 358, endPoint y: 83, distance: 173.8
copy h1 "Witty: Women in Tech Talk to [MEDICAL_DATA]"
click at [358, 83] on div "Witty: Women in Tech Talk to [MEDICAL_DATA]" at bounding box center [297, 86] width 251 height 32
click at [479, 199] on div "Apps" at bounding box center [475, 200] width 11 height 5
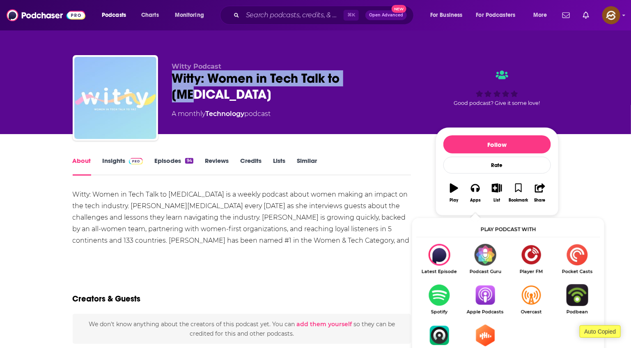
click at [487, 293] on img "Show Listen On dropdown" at bounding box center [486, 295] width 46 height 22
